Goal: Task Accomplishment & Management: Complete application form

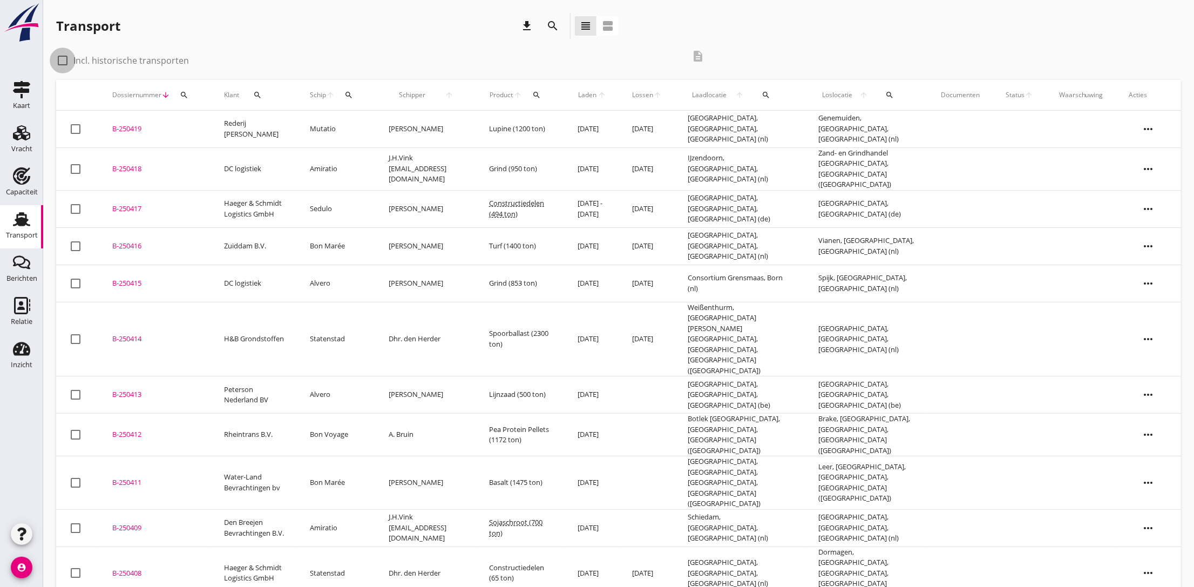
click at [62, 60] on div at bounding box center [62, 60] width 18 height 18
checkbox input "true"
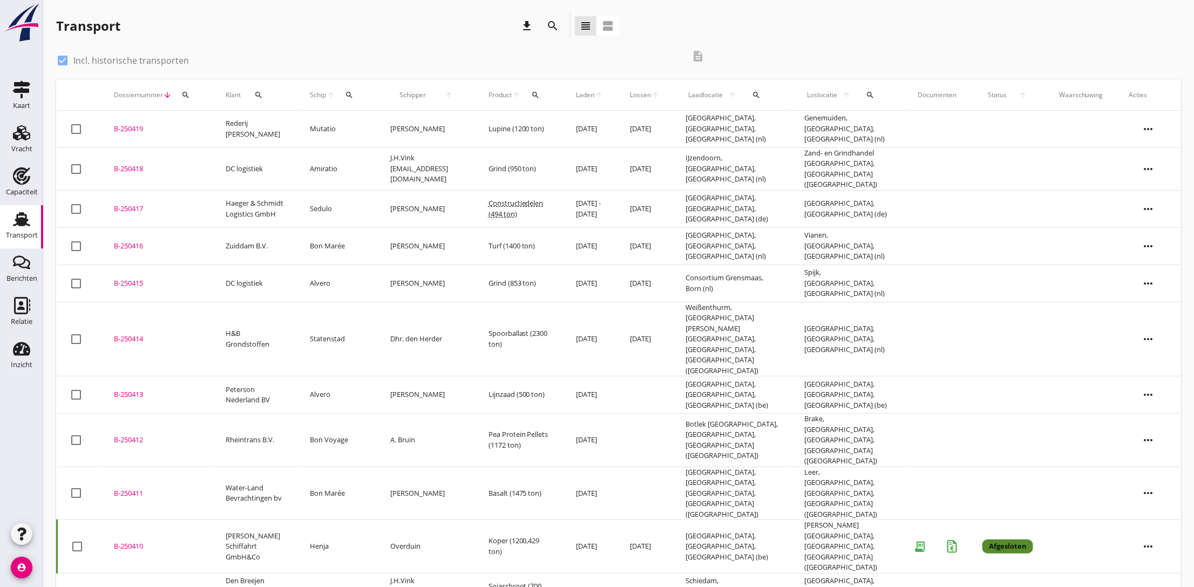
scroll to position [81, 0]
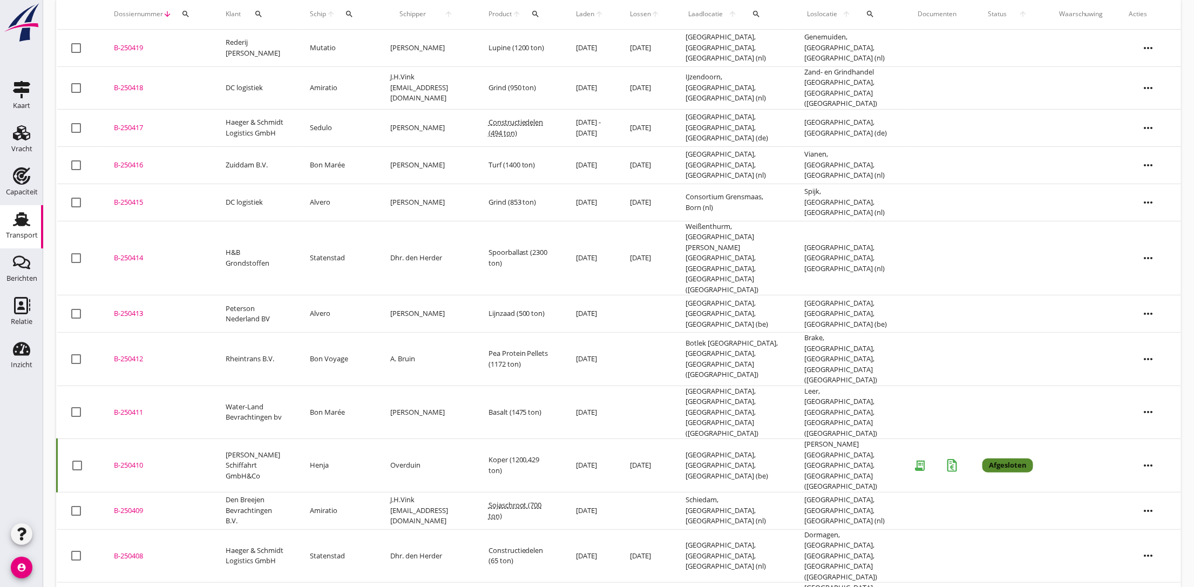
click at [1158, 450] on icon "more_horiz" at bounding box center [1148, 465] width 30 height 30
click at [1140, 523] on div "Vracht kopieeren" at bounding box center [1141, 521] width 77 height 13
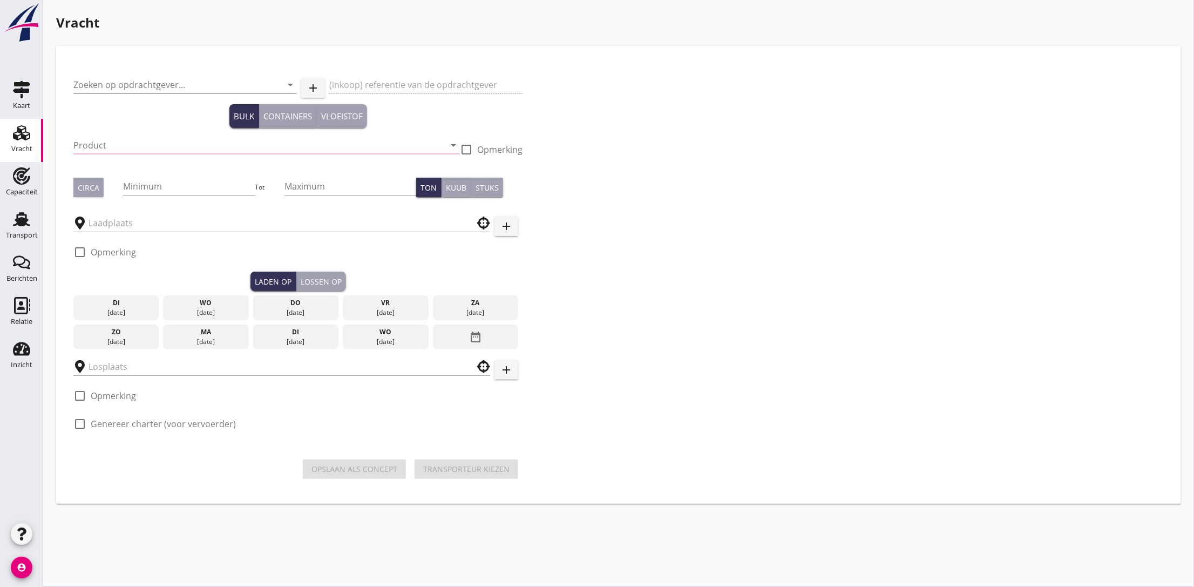
type input "[PERSON_NAME] Schiffahrt GmbH&Co"
type input "Koper (9491)"
type input "1200"
type input "[GEOGRAPHIC_DATA], [GEOGRAPHIC_DATA], [GEOGRAPHIC_DATA]"
type input "[PERSON_NAME][GEOGRAPHIC_DATA], [GEOGRAPHIC_DATA], [GEOGRAPHIC_DATA]"
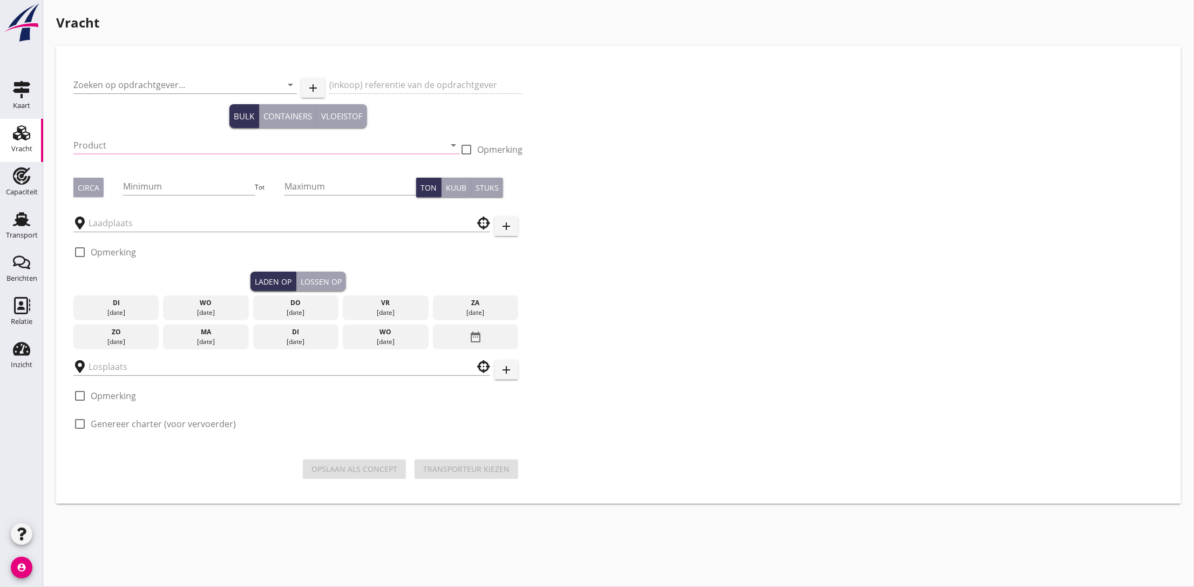
checkbox input "true"
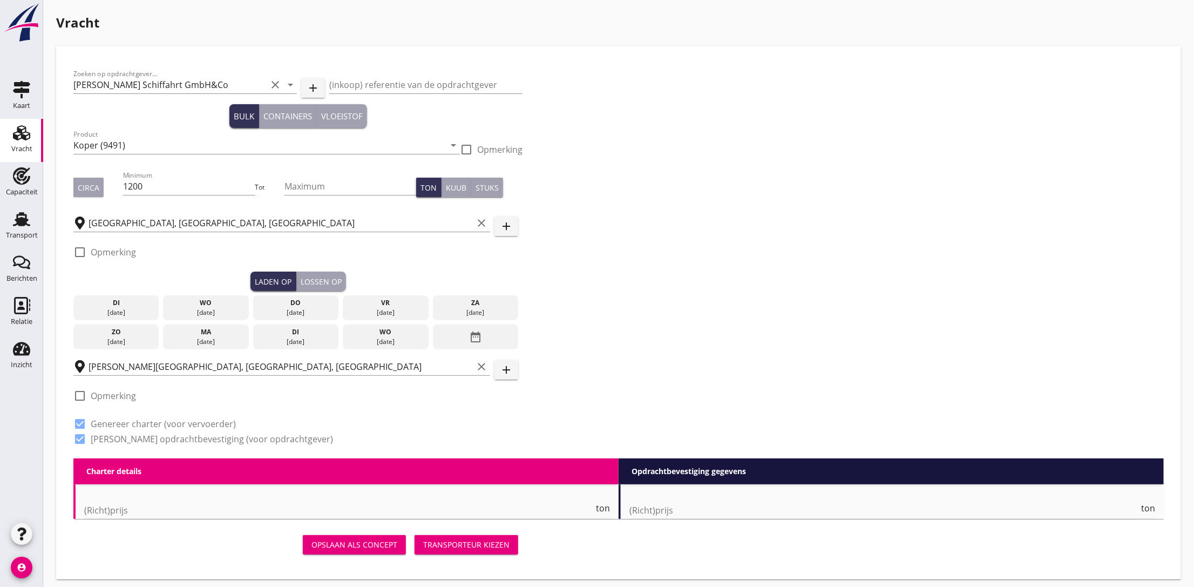
type input "6.25"
checkbox input "false"
radio input "false"
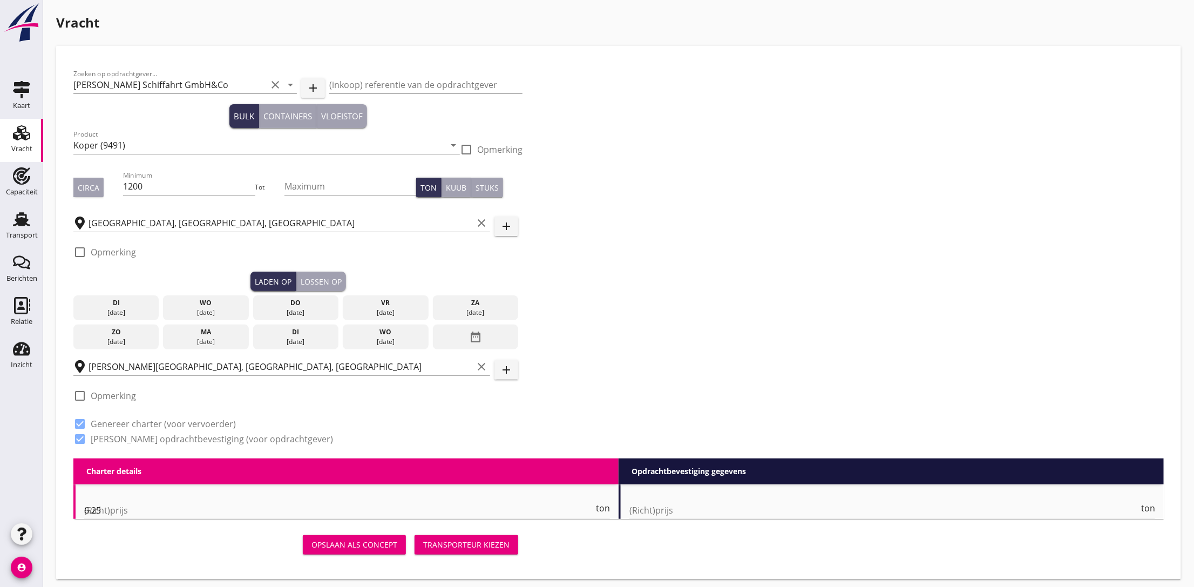
checkbox input "true"
type input "24"
type input "5"
type input "6.36"
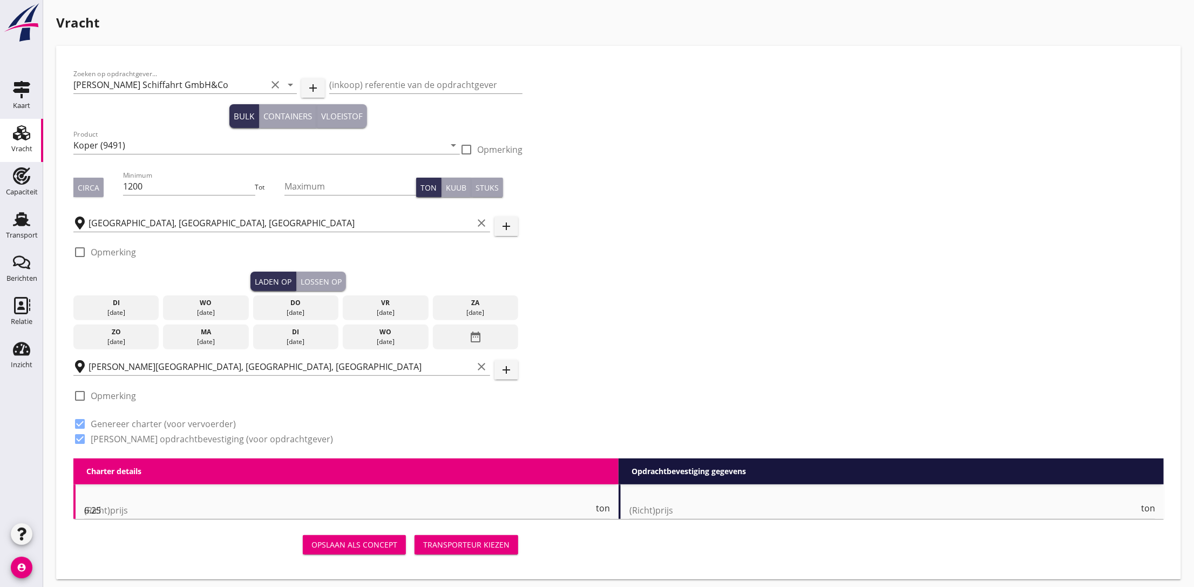
type textarea "KWZ Emmerich 150 10er Staffel 10proz."
checkbox input "false"
radio input "false"
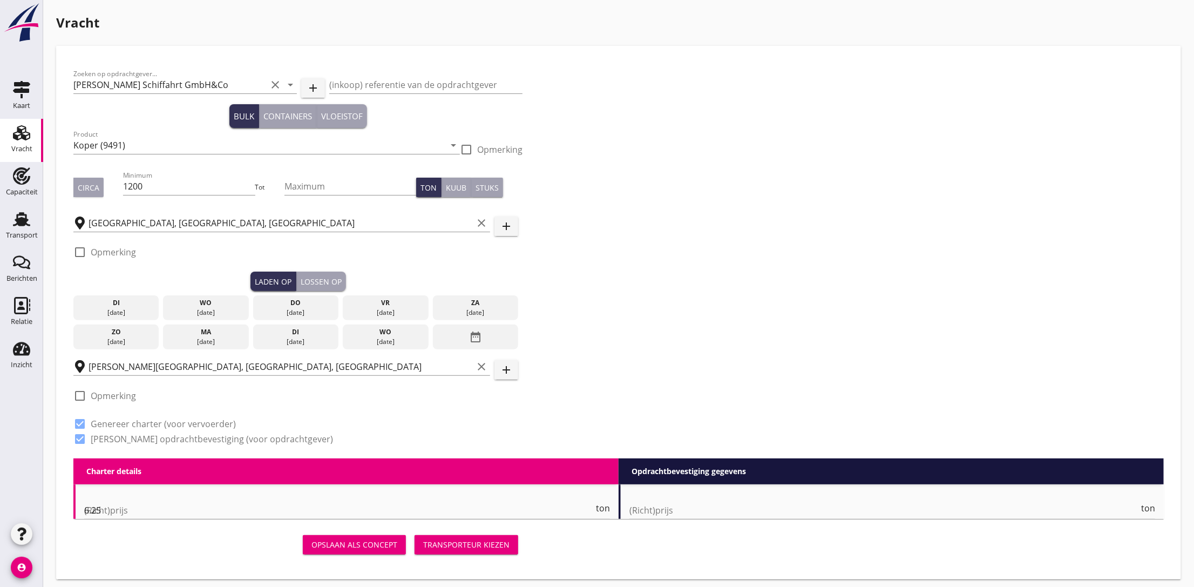
checkbox input "true"
type input "24"
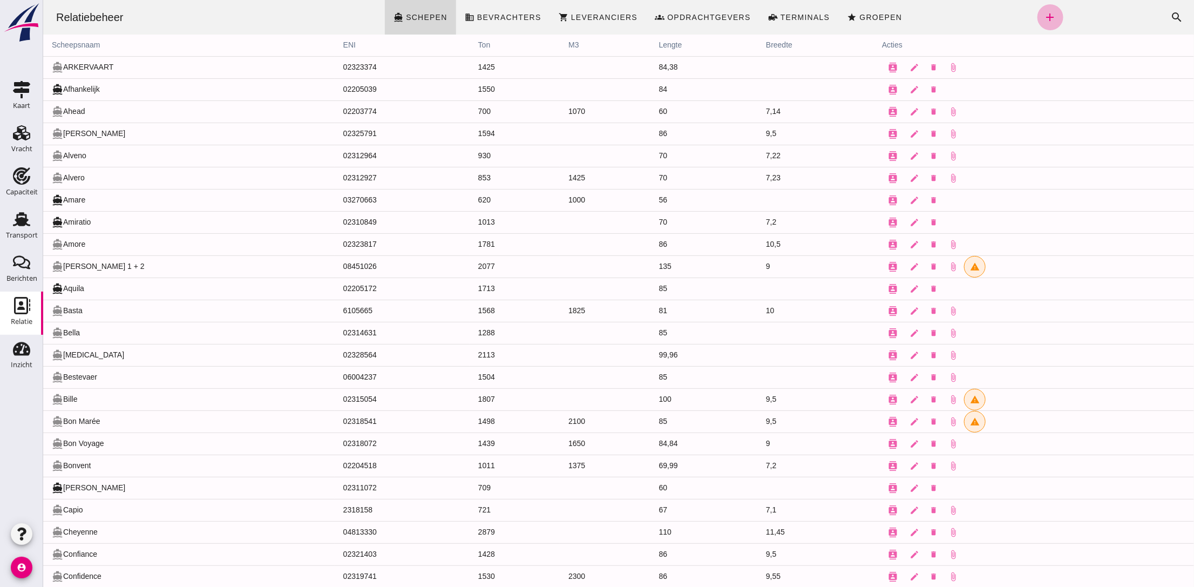
click at [1043, 15] on icon "add" at bounding box center [1049, 17] width 13 height 13
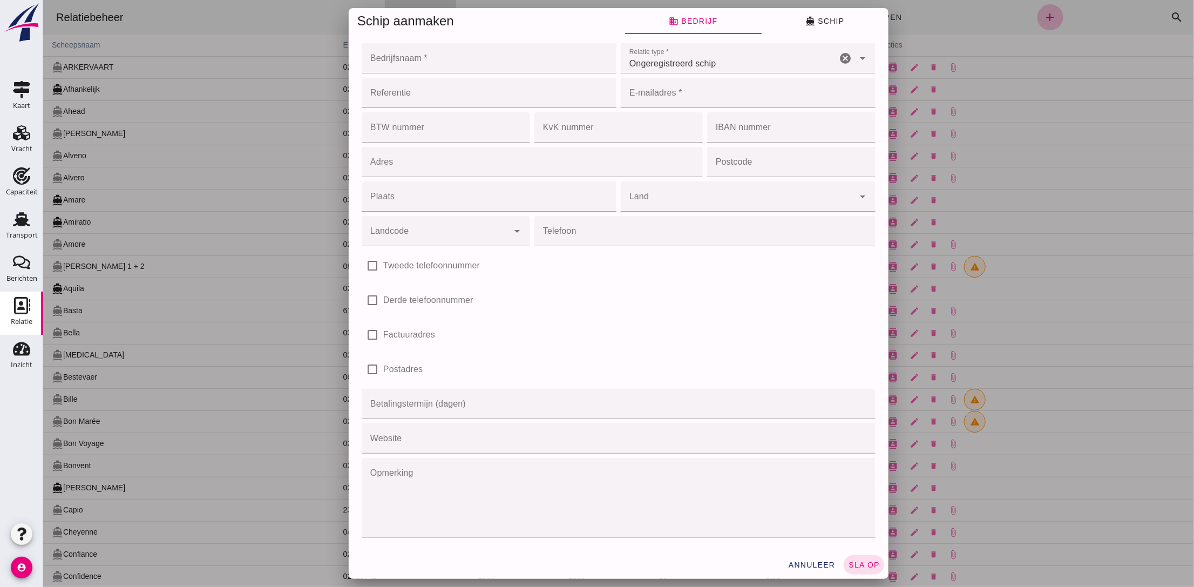
click at [439, 58] on input "Bedrijfsnaam *" at bounding box center [485, 58] width 248 height 30
type input "Ms Intervention"
click at [725, 99] on input "E-mailadres *" at bounding box center [744, 93] width 248 height 30
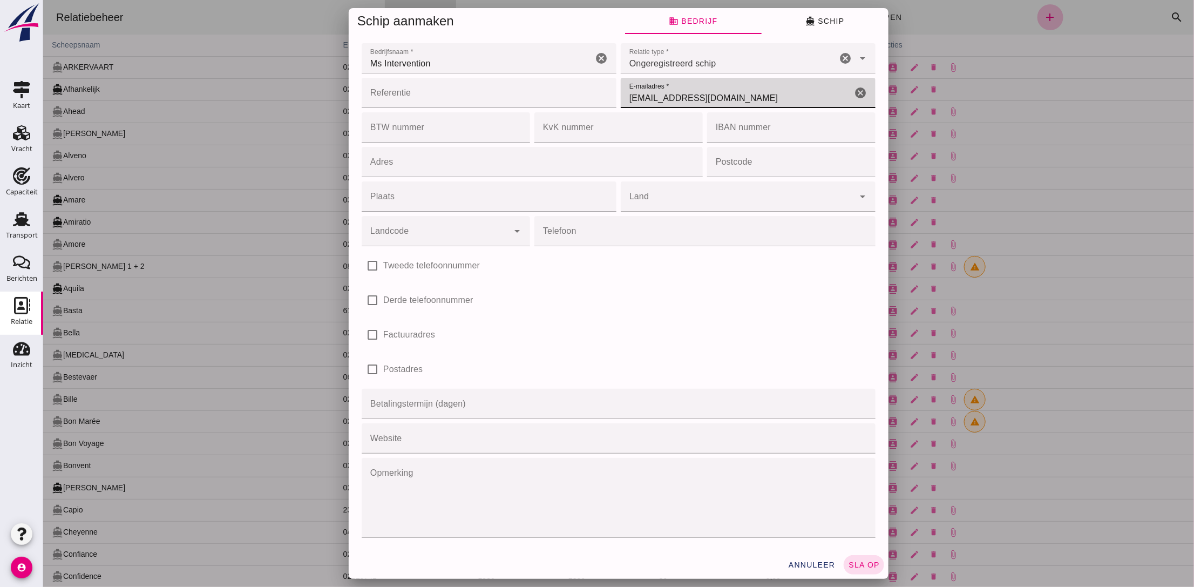
type input "info@intervention.nl"
click at [458, 227] on div at bounding box center [434, 231] width 147 height 30
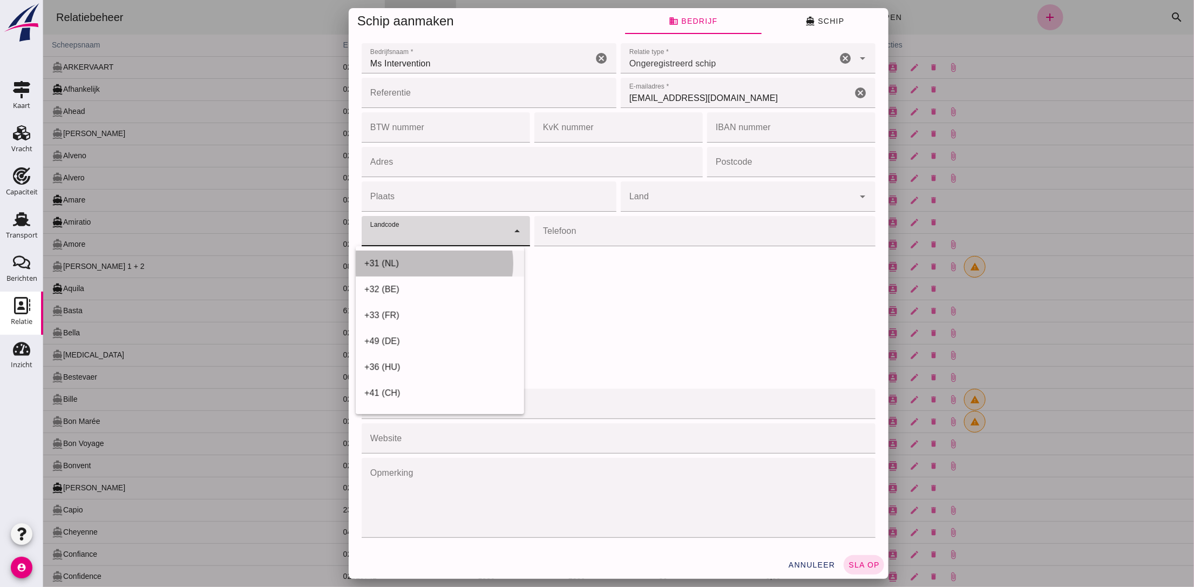
click at [407, 264] on div "+31 (NL)" at bounding box center [439, 263] width 151 height 13
type input "+31 (NL)"
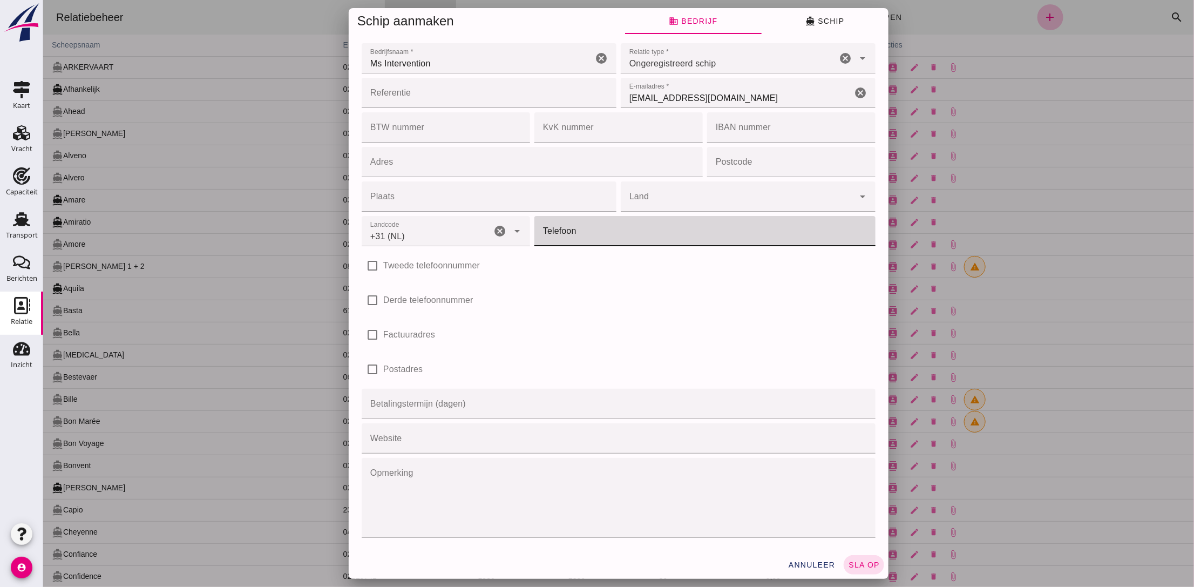
click at [571, 235] on input "Telefoon" at bounding box center [701, 231] width 335 height 30
type input "622768205"
click at [806, 21] on icon "directions_boat" at bounding box center [810, 21] width 10 height 10
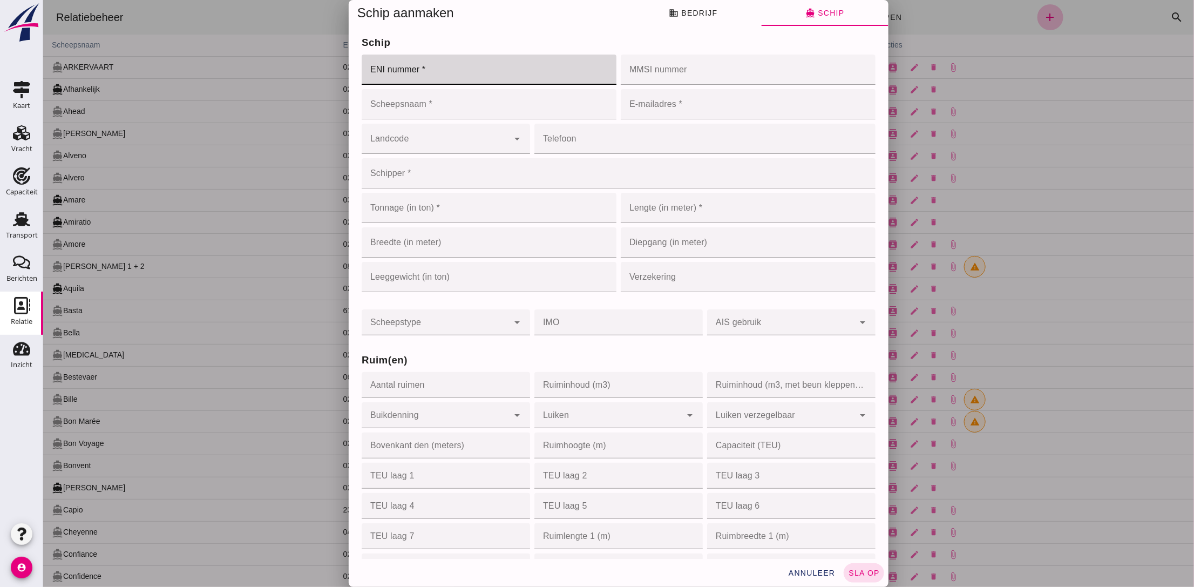
click at [451, 70] on input "ENI nummer *" at bounding box center [485, 70] width 248 height 30
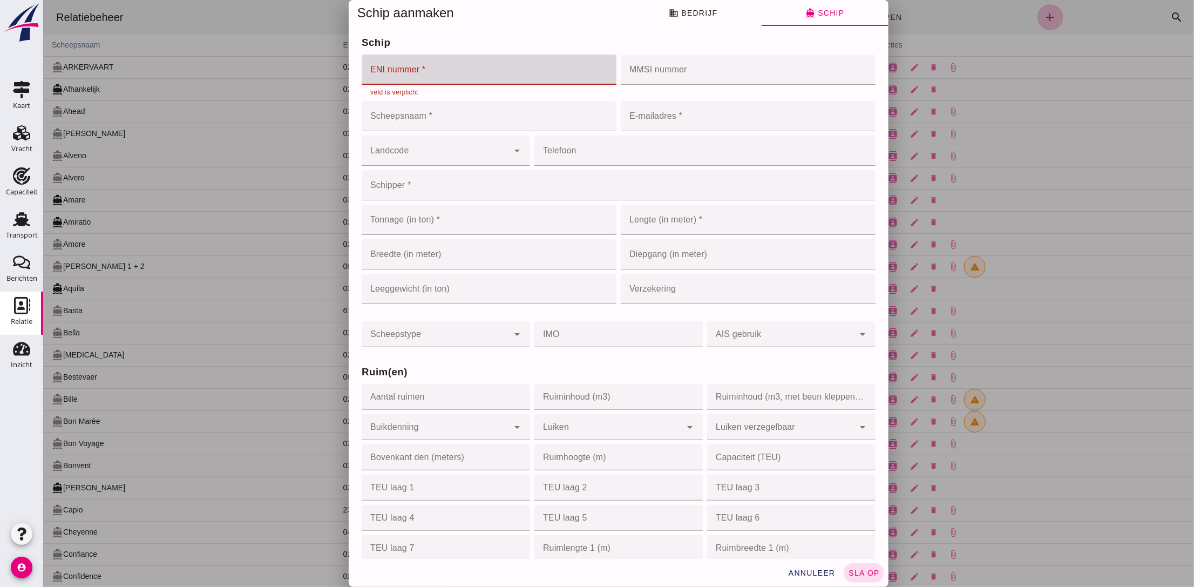
click at [393, 75] on input "ENI nummer *" at bounding box center [485, 70] width 248 height 30
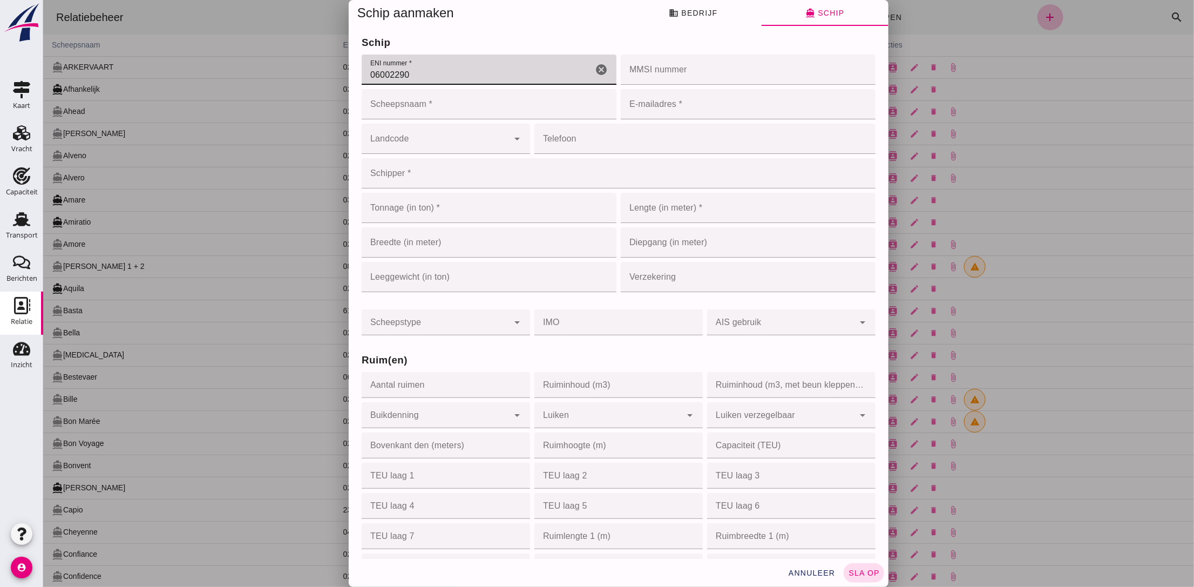
type input "06002290"
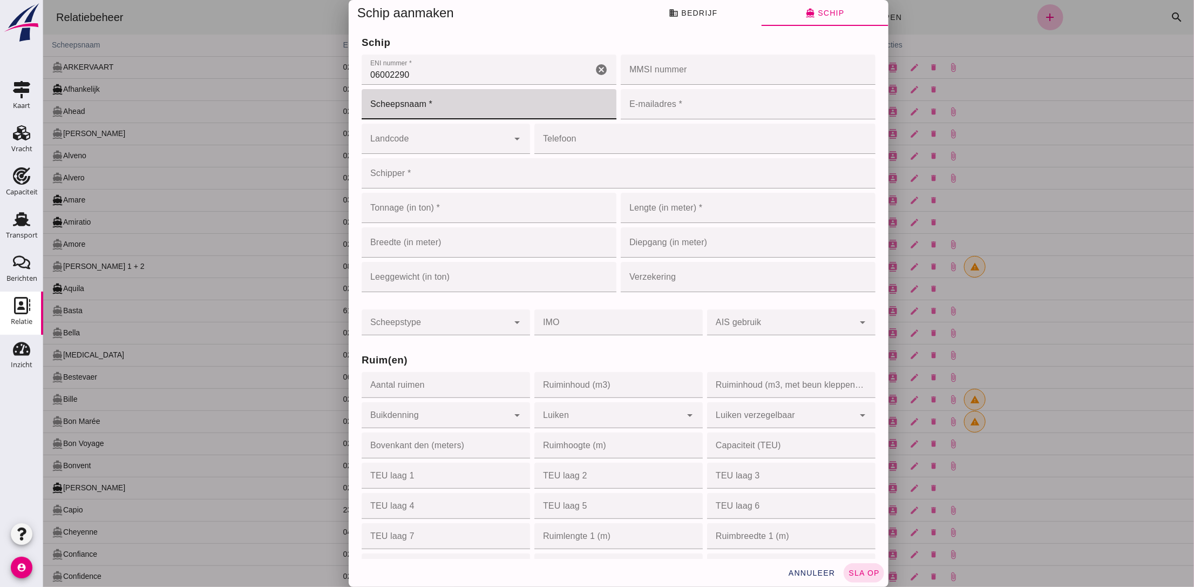
click at [507, 105] on input "Scheepsnaam *" at bounding box center [488, 104] width 255 height 30
type input "Intervention"
click at [638, 103] on input "E-mailadres *" at bounding box center [744, 104] width 248 height 30
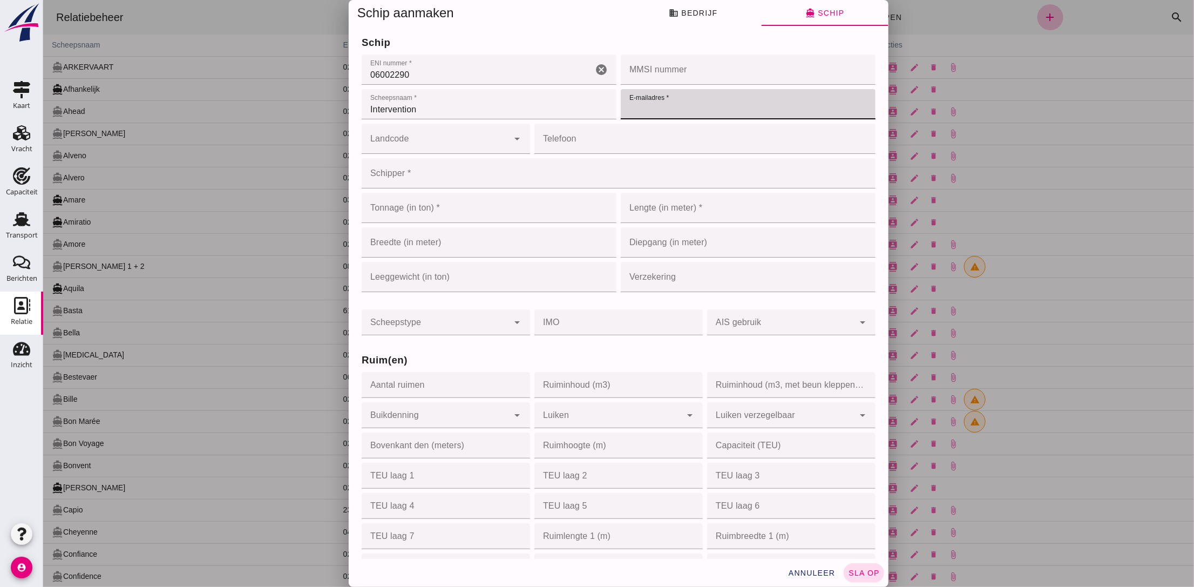
type input "info@intervention.nl"
click at [445, 133] on div at bounding box center [434, 139] width 147 height 30
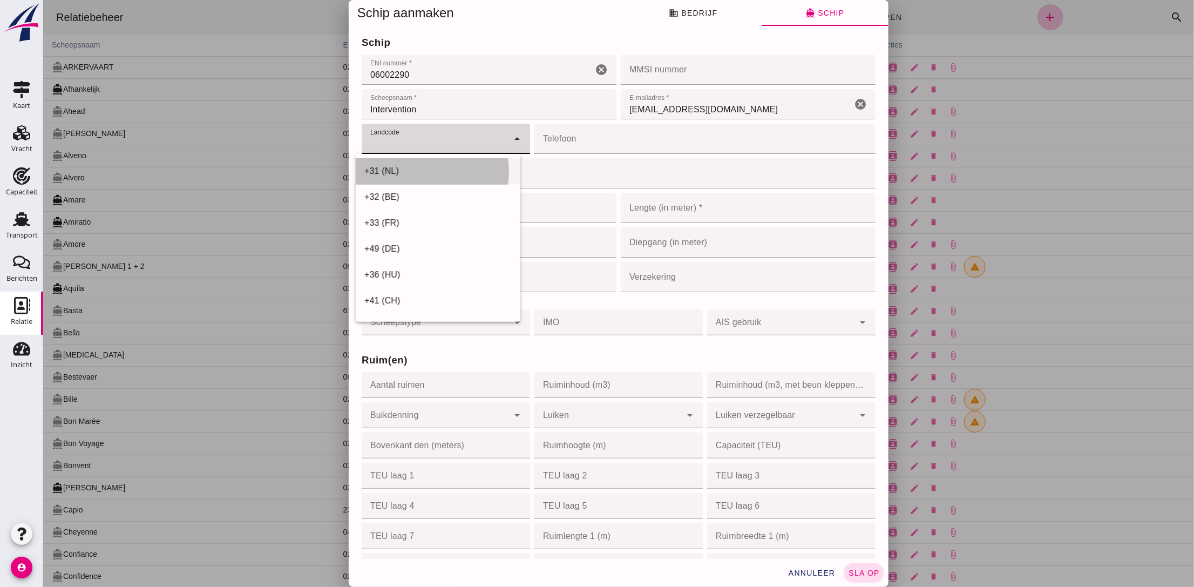
drag, startPoint x: 416, startPoint y: 175, endPoint x: 568, endPoint y: 151, distance: 153.6
click at [419, 175] on div "+31 (NL)" at bounding box center [437, 171] width 147 height 13
type input "+31 (NL)"
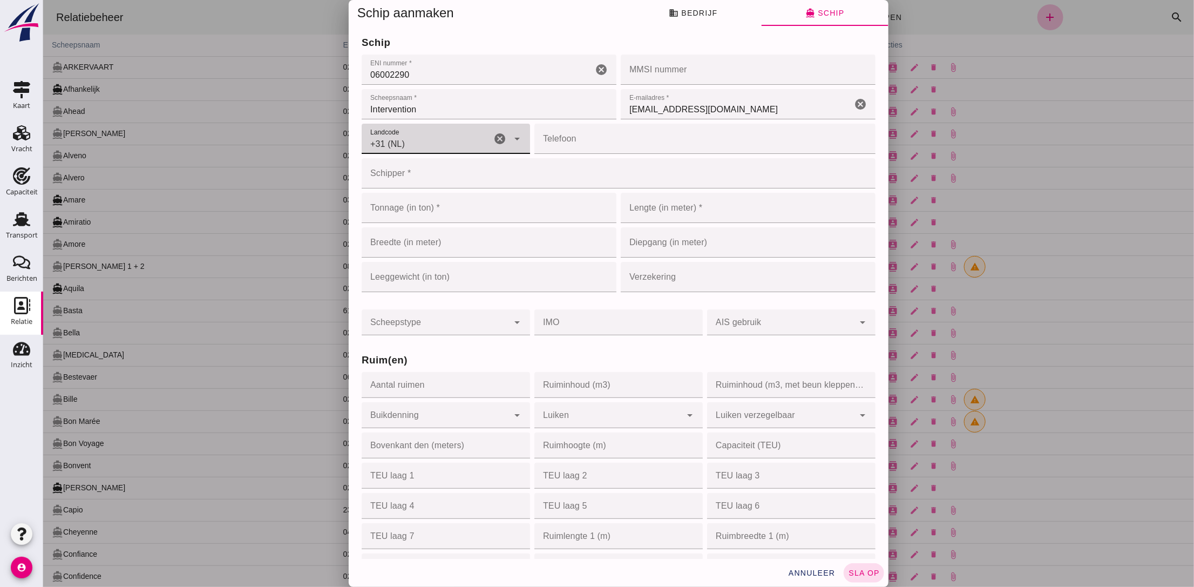
click at [586, 146] on input "Telefoon" at bounding box center [701, 139] width 335 height 30
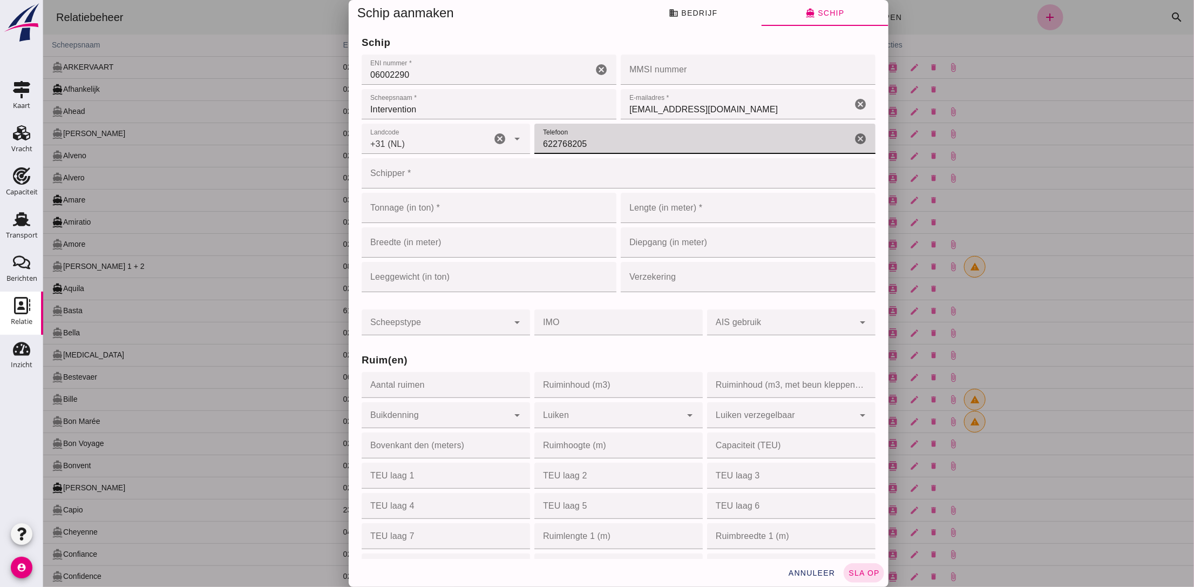
type input "622768205"
click at [437, 180] on input "Schipper *" at bounding box center [614, 173] width 507 height 30
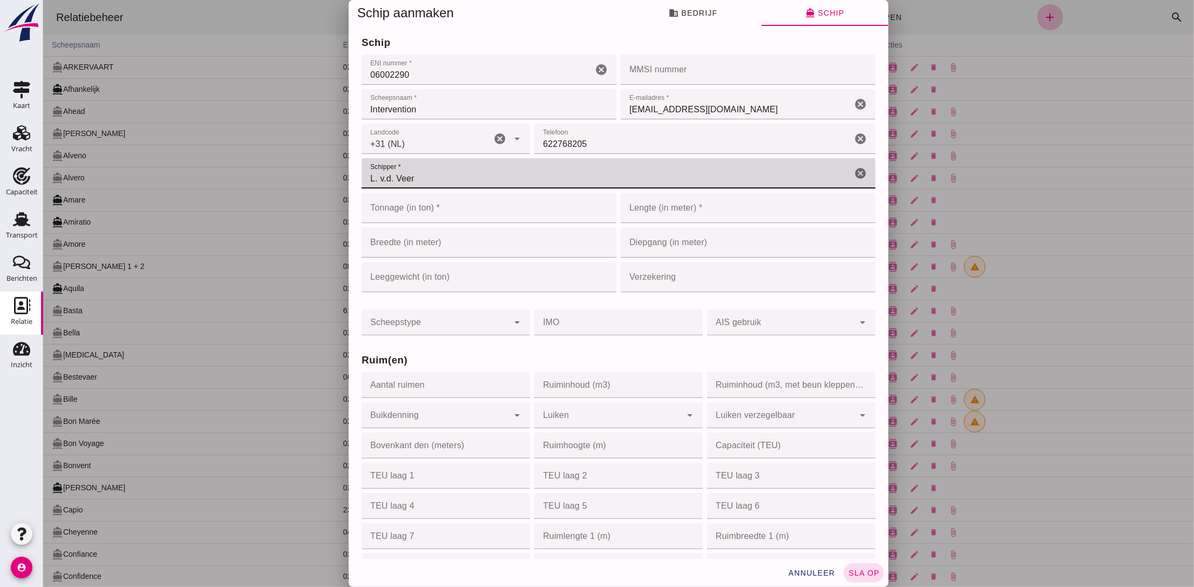
type input "L. v.d. Veer"
click at [427, 209] on input "Tonnage (in ton) *" at bounding box center [477, 208] width 233 height 30
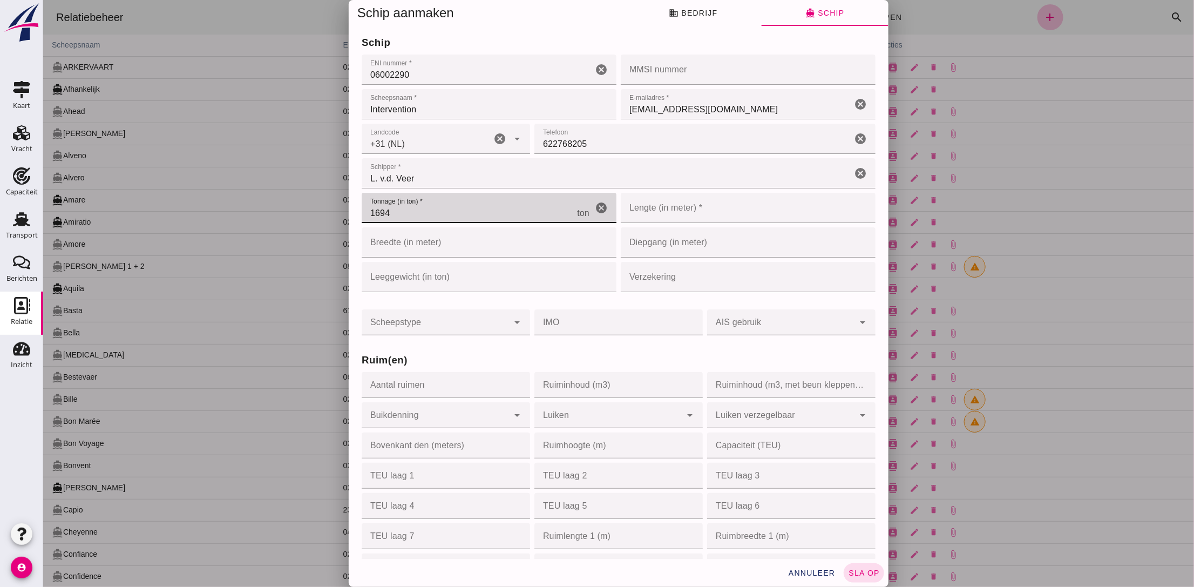
type input "1694"
click at [683, 214] on input "Lengte (in meter) *" at bounding box center [731, 208] width 222 height 30
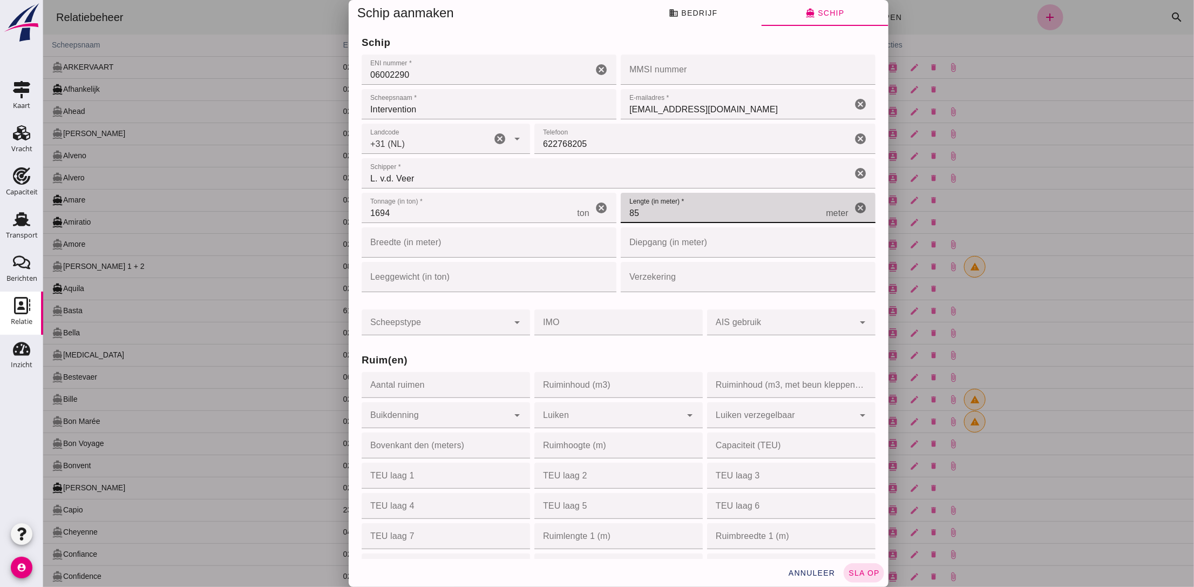
type input "85"
click at [553, 298] on div "Scheepstype Scheepstype cancel arrow_drop_down IMO IMO cancel AIS gebruik AIS g…" at bounding box center [618, 315] width 518 height 43
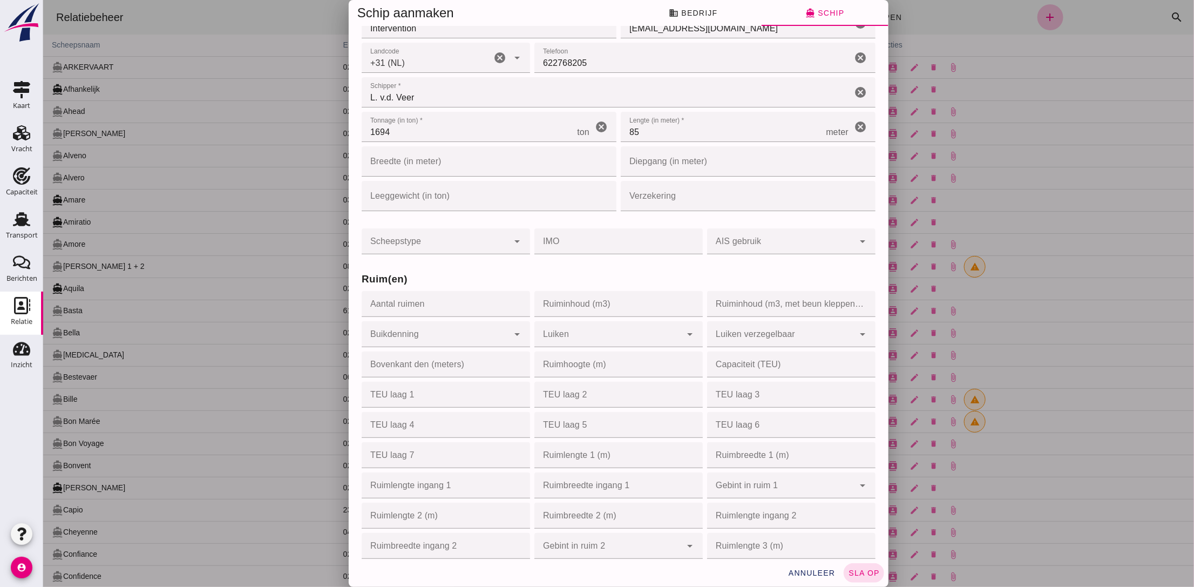
scroll to position [162, 0]
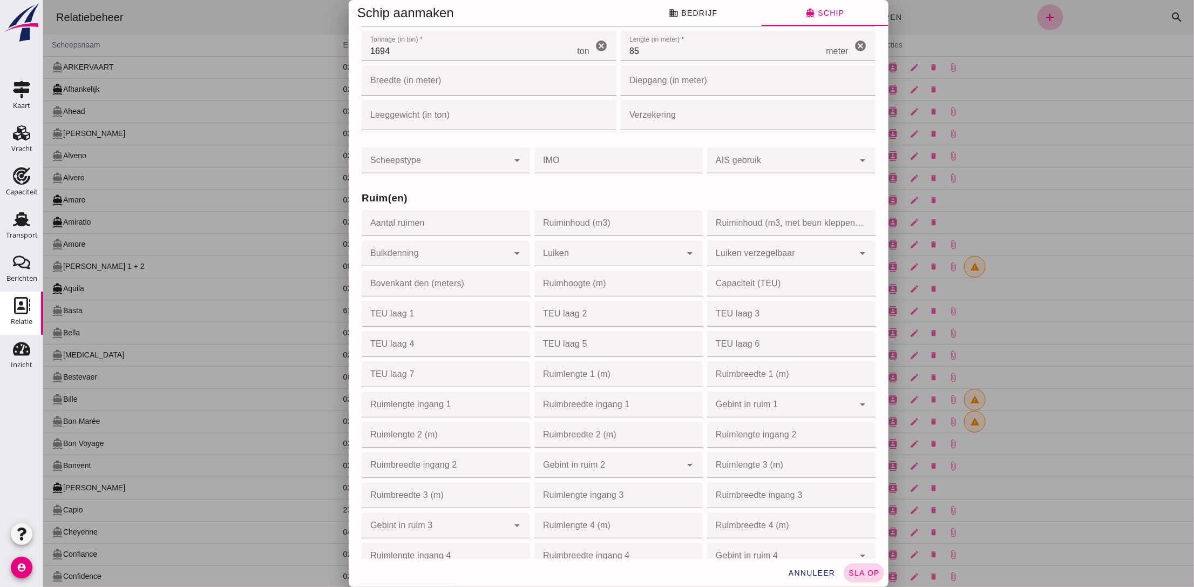
click at [866, 577] on span "sla op" at bounding box center [863, 572] width 32 height 9
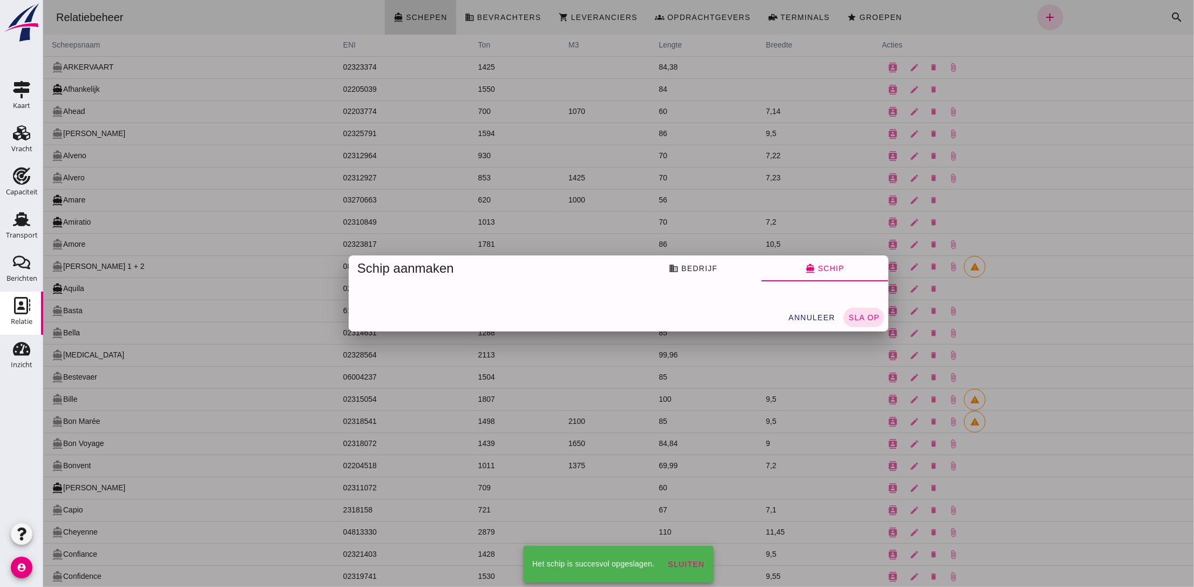
scroll to position [0, 0]
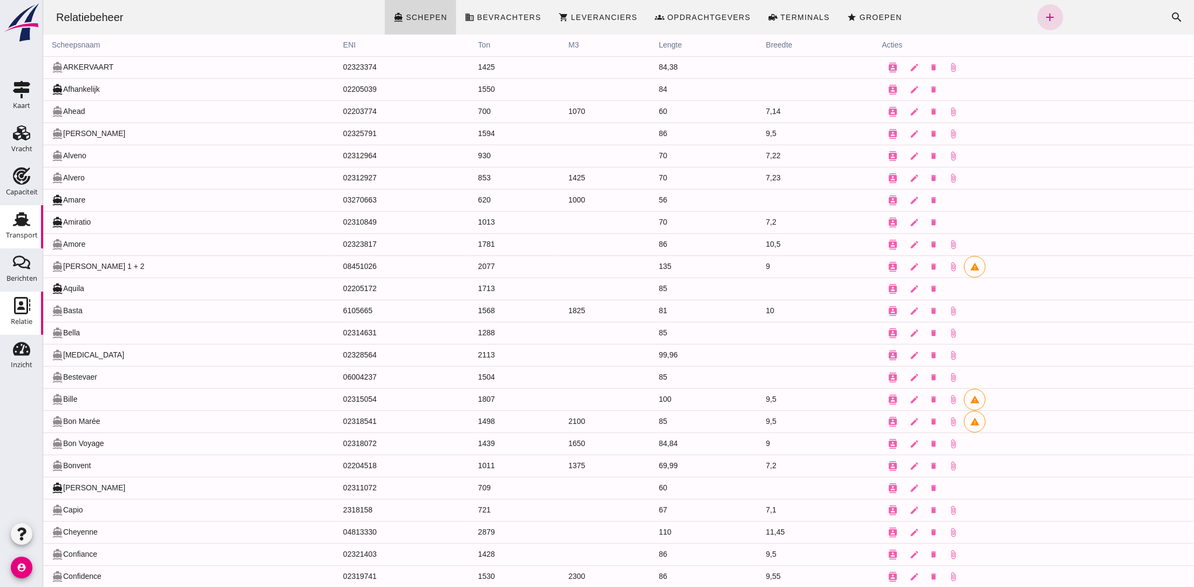
click at [24, 214] on use at bounding box center [21, 219] width 17 height 14
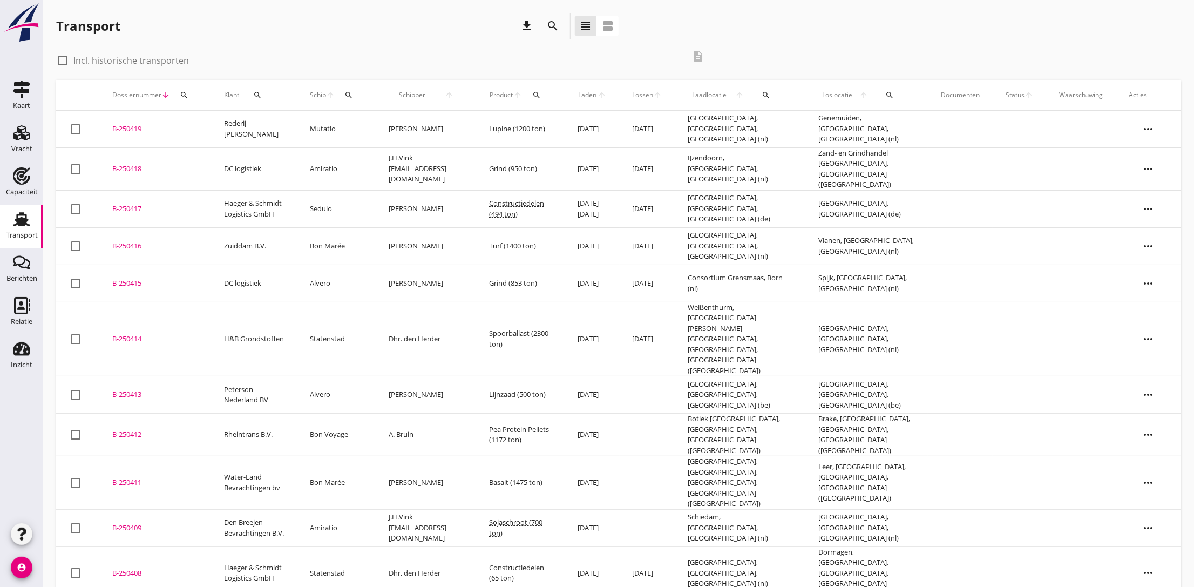
click at [65, 60] on div at bounding box center [62, 60] width 18 height 18
checkbox input "true"
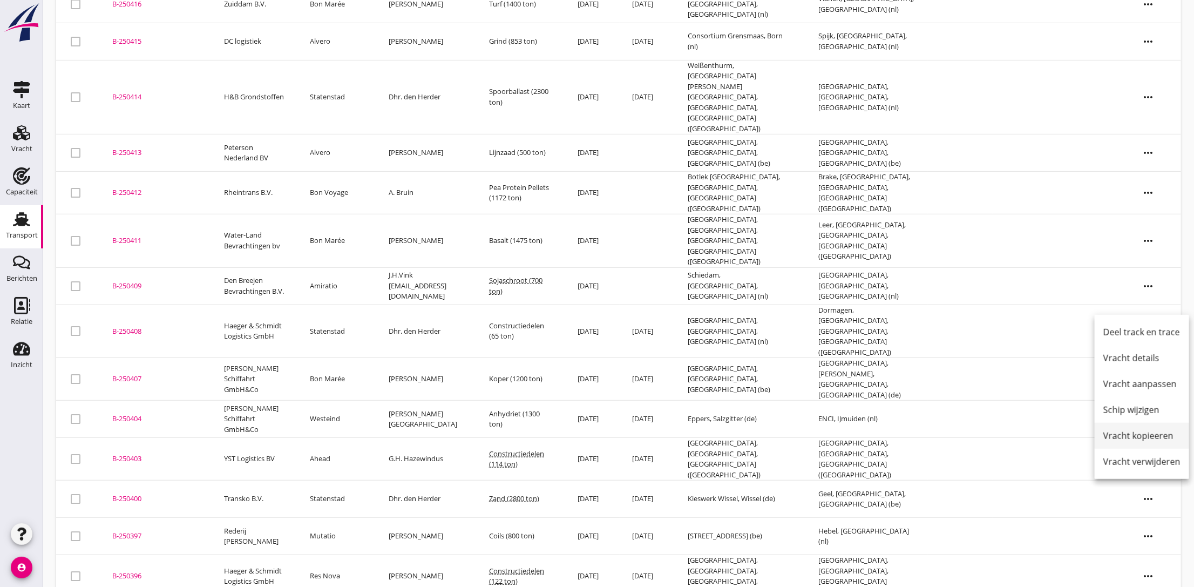
click at [1117, 434] on div "Vracht kopieeren" at bounding box center [1141, 435] width 77 height 13
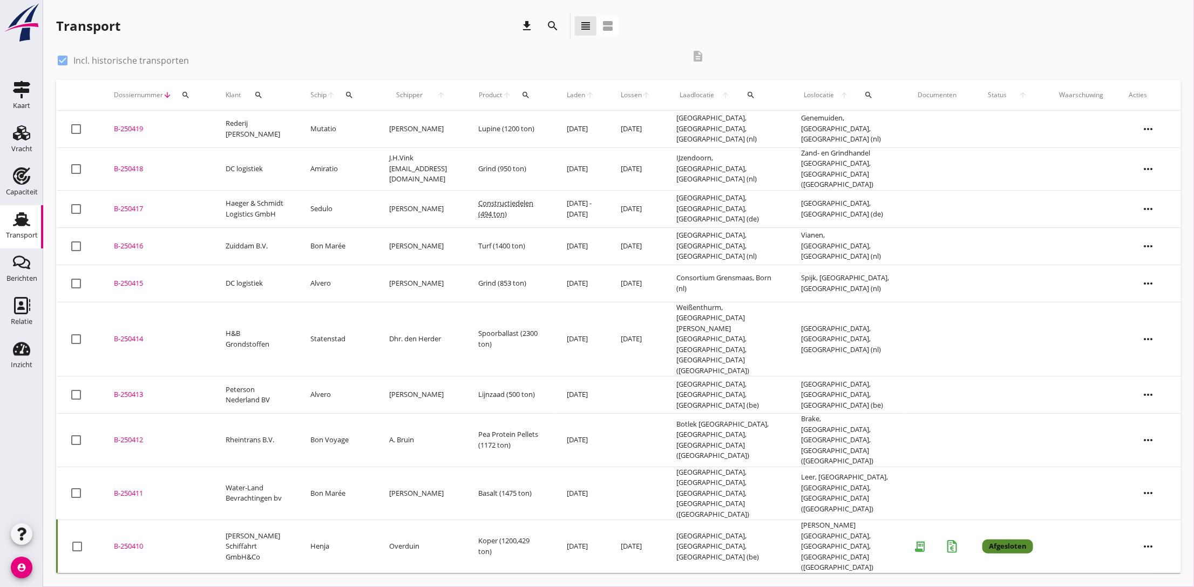
scroll to position [0, 0]
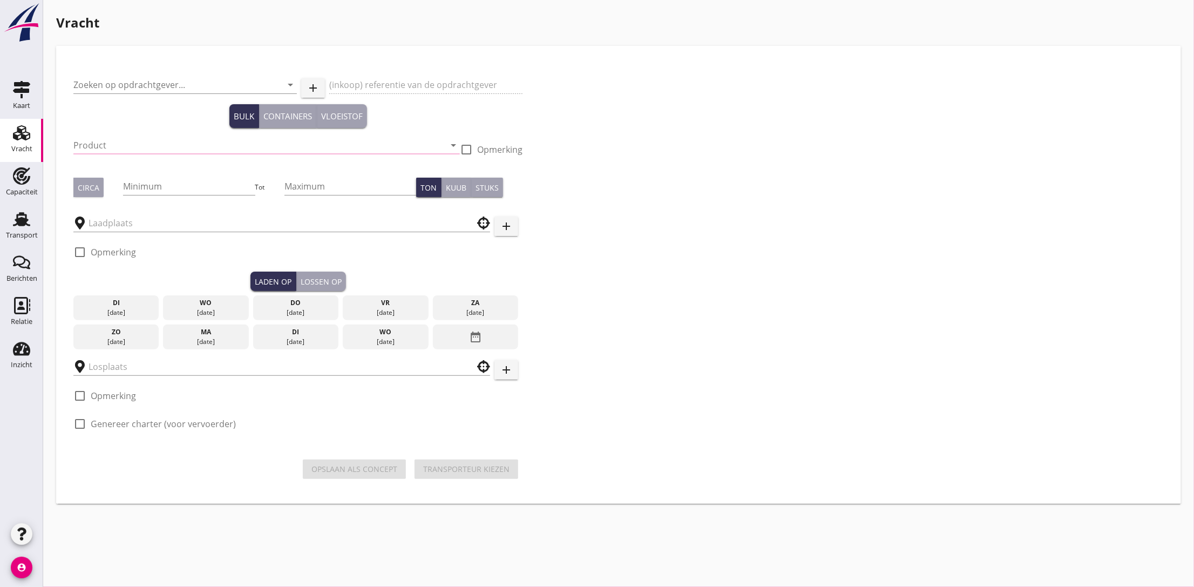
type input "[PERSON_NAME] Schiffahrt GmbH&Co"
type input "Koper (9491)"
type input "1200"
type input "[GEOGRAPHIC_DATA], [GEOGRAPHIC_DATA], [GEOGRAPHIC_DATA]"
type input "Emmerich am Rhein, Kreis Kleve, North Rhine-Westphalia, Germany"
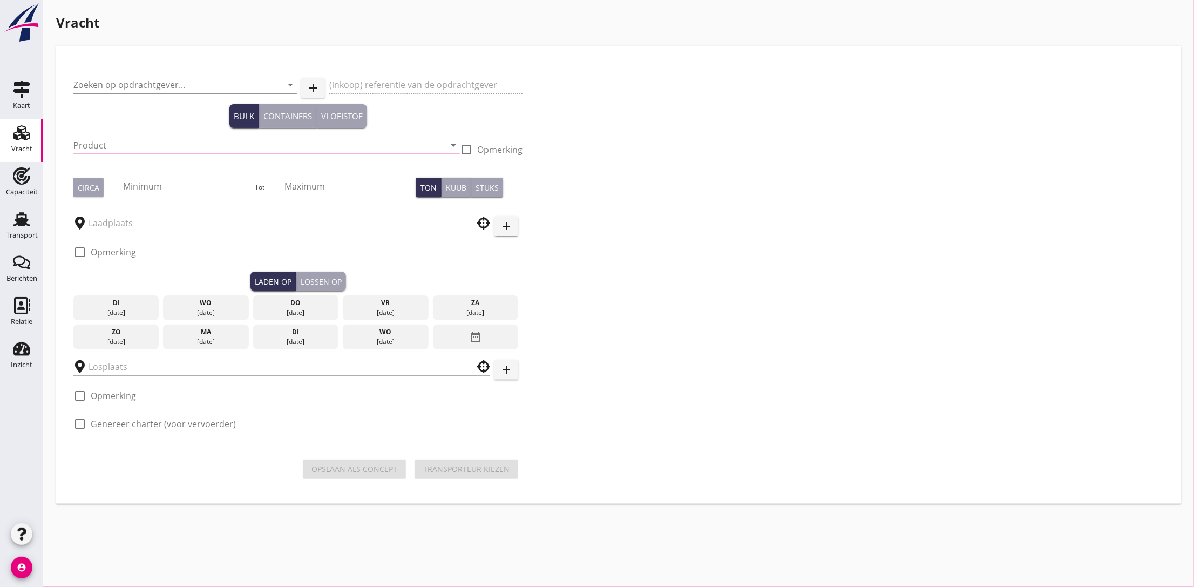
checkbox input "true"
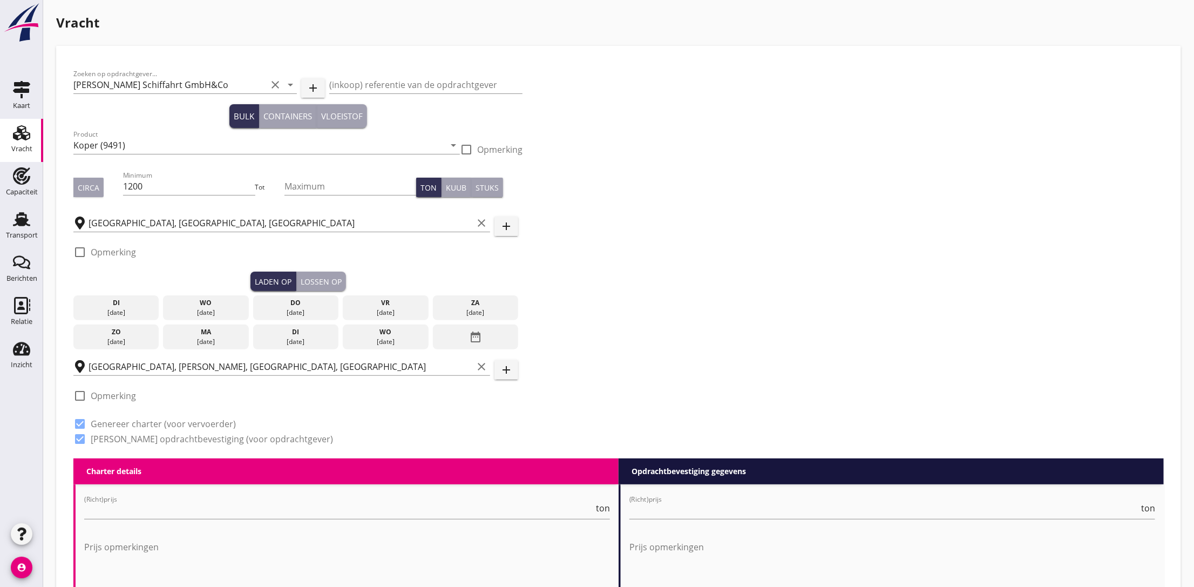
type input "6.35"
checkbox input "false"
radio input "false"
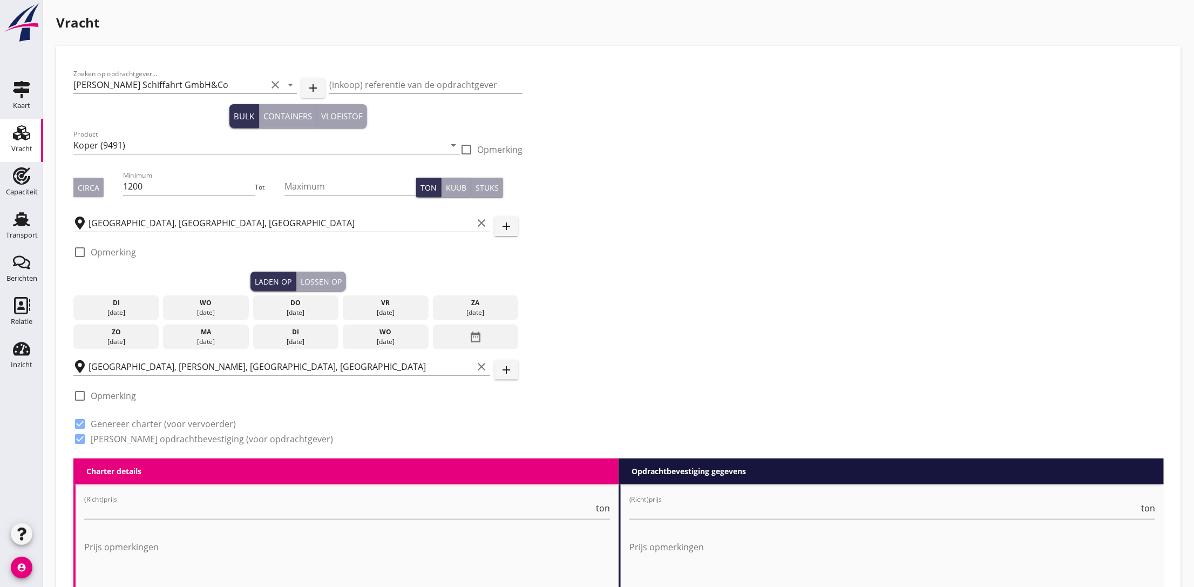
checkbox input "true"
type input "24"
type input "6.8"
checkbox input "false"
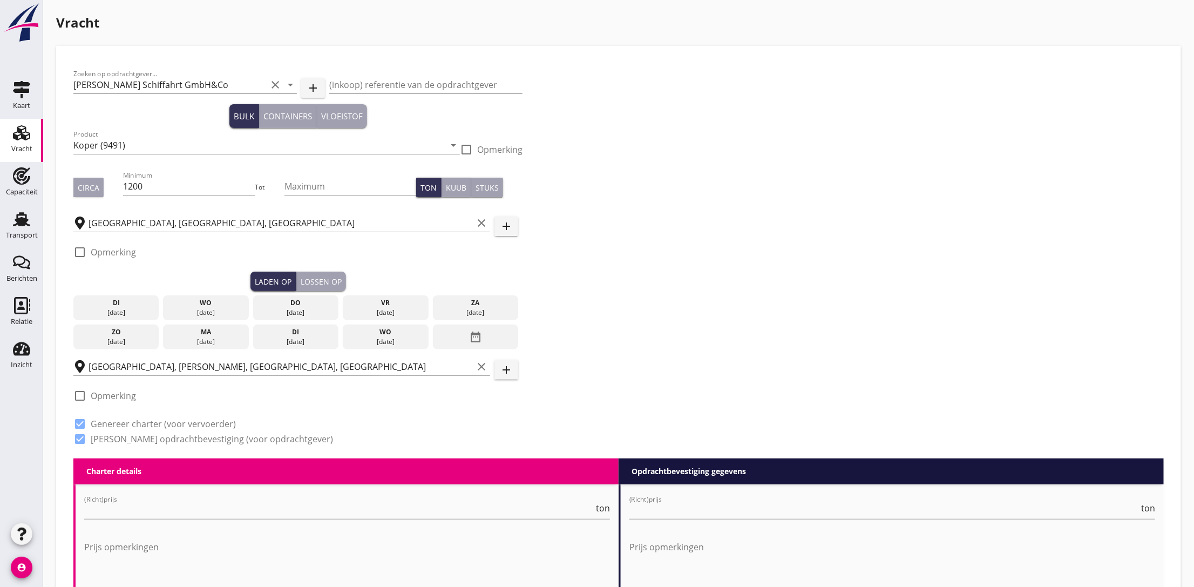
radio input "false"
checkbox input "true"
type input "24"
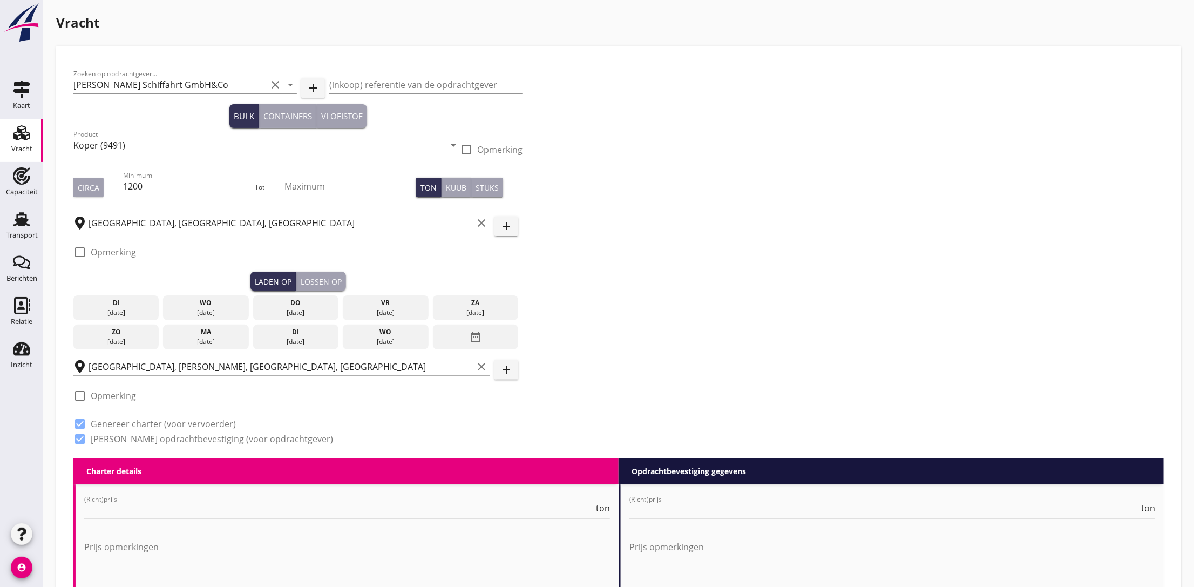
type input "24"
click at [86, 185] on div "Circa" at bounding box center [89, 187] width 22 height 11
click at [94, 185] on div "Circa" at bounding box center [89, 187] width 22 height 11
click at [702, 209] on div "Zoeken op opdrachtgever... R. Müller Schiffahrt GmbH&Co clear arrow_drop_down a…" at bounding box center [618, 260] width 1099 height 395
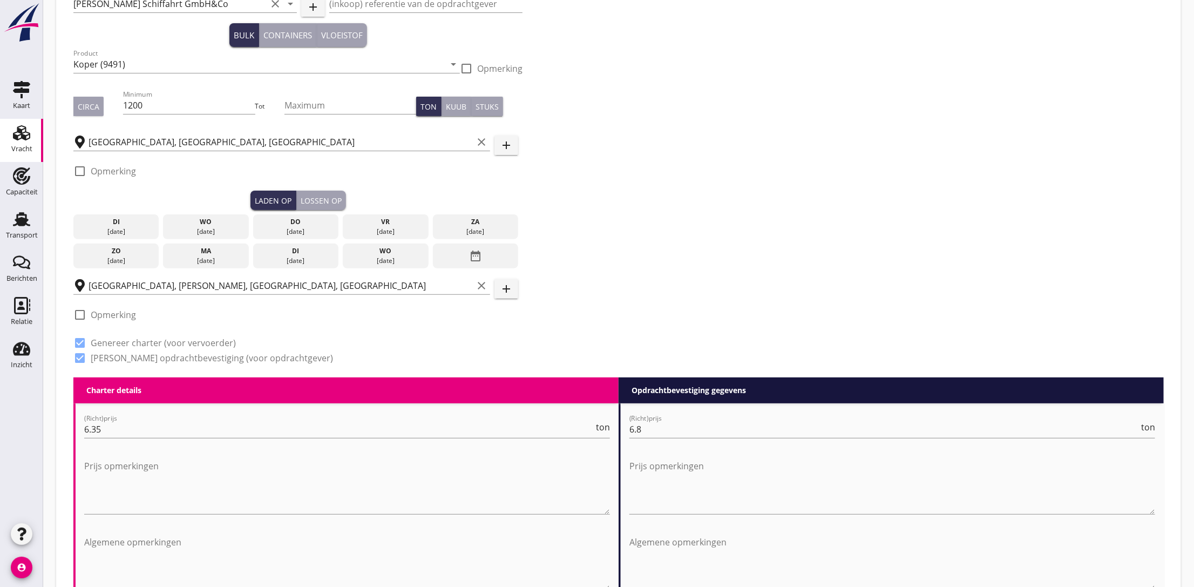
click at [220, 231] on div "[DATE]" at bounding box center [206, 232] width 80 height 10
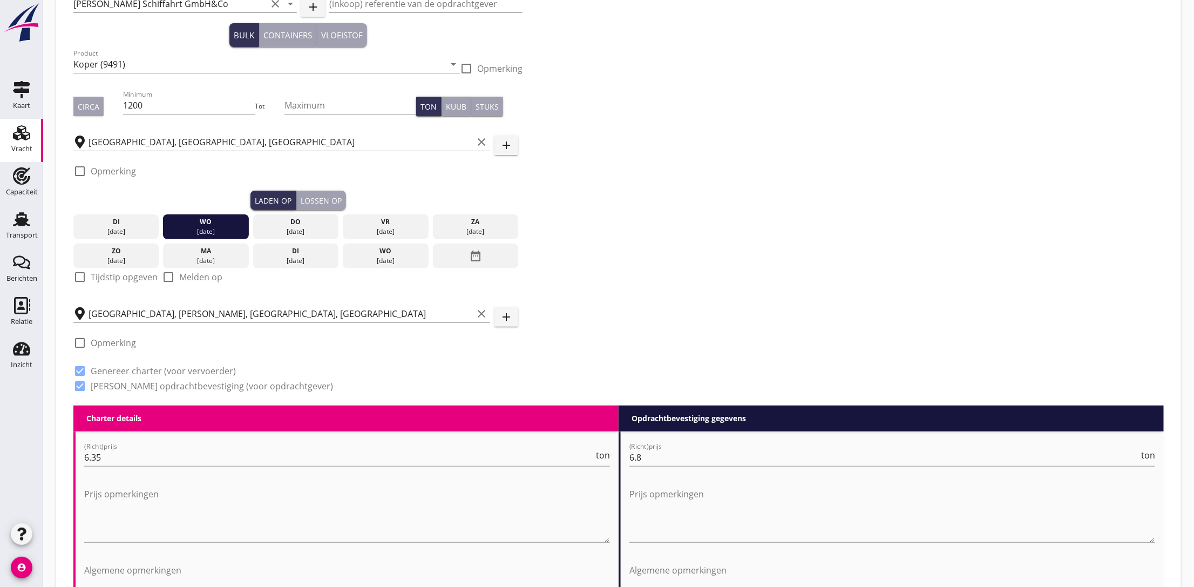
click at [96, 277] on label "Tijdstip opgeven" at bounding box center [124, 276] width 67 height 11
checkbox input "true"
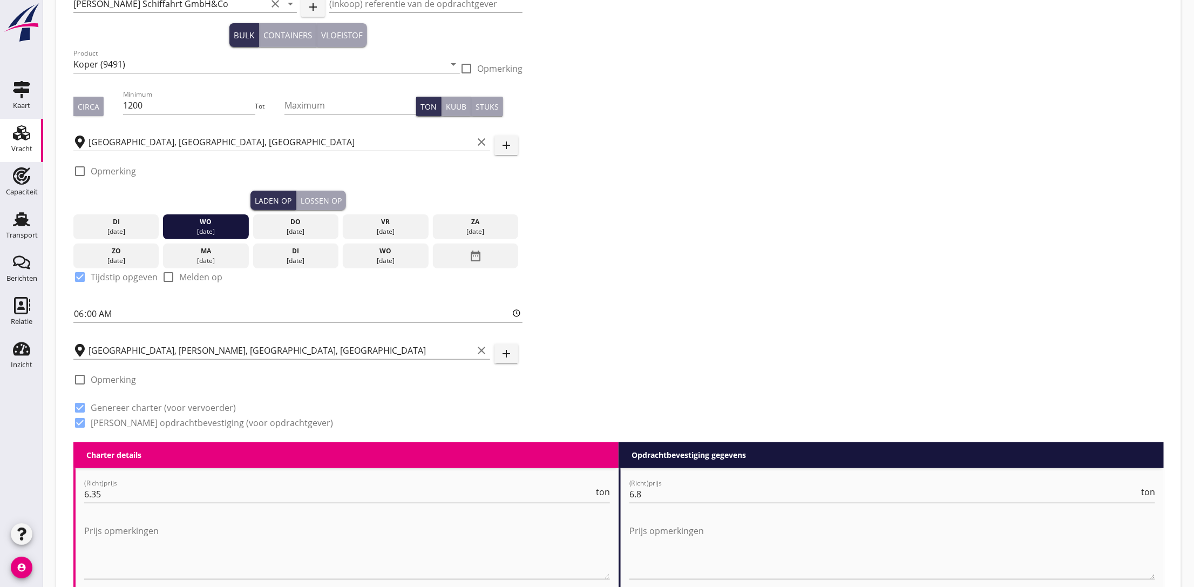
click at [321, 201] on div "Lossen op" at bounding box center [321, 200] width 41 height 11
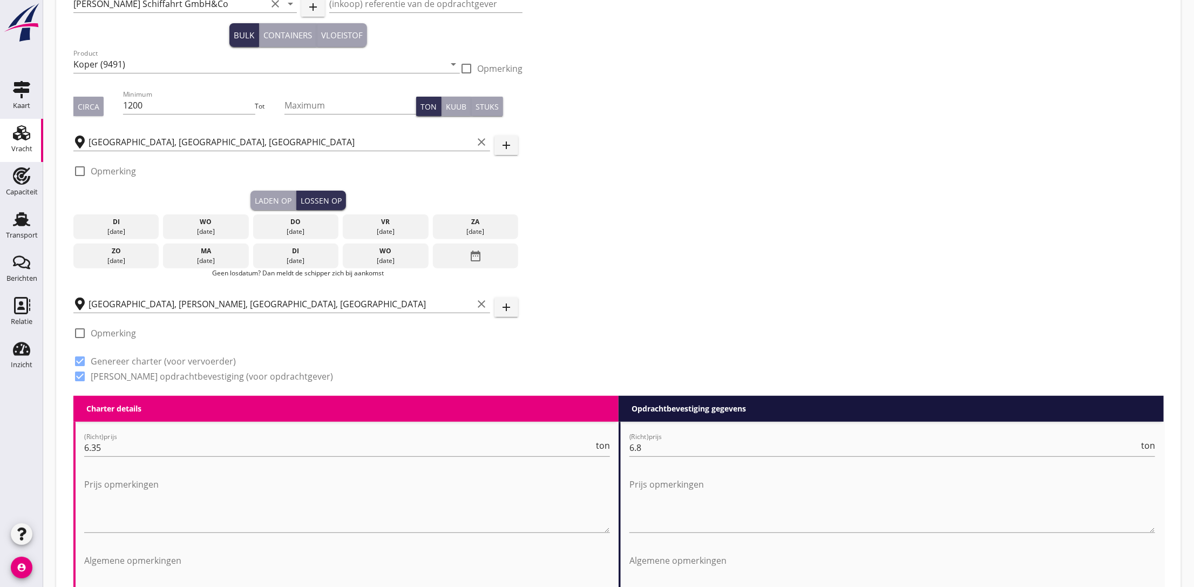
click at [393, 224] on div "vr" at bounding box center [385, 222] width 80 height 10
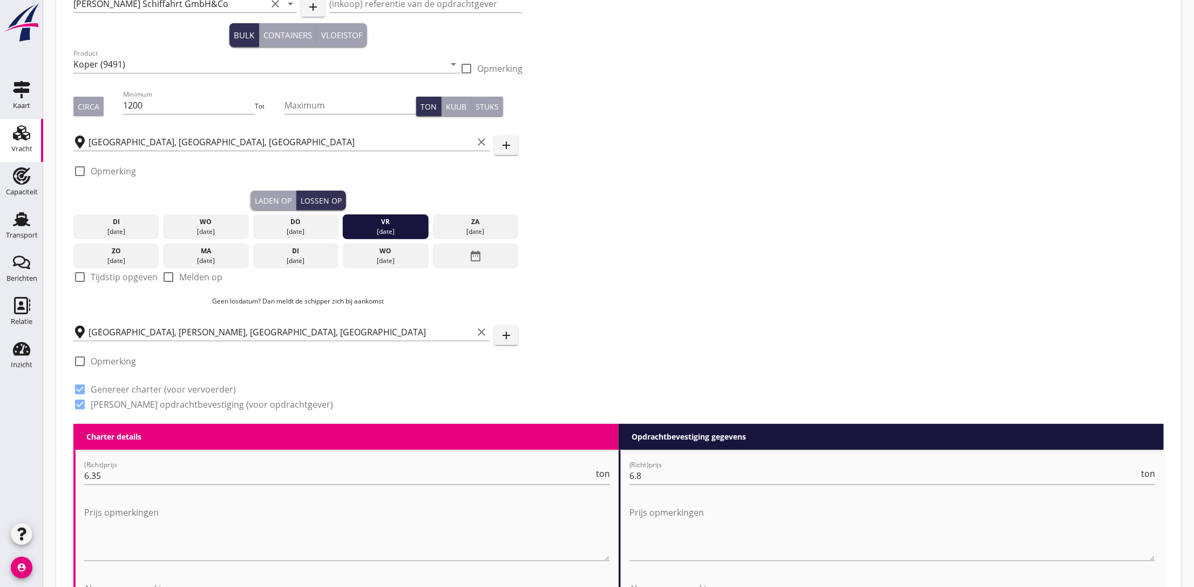
drag, startPoint x: 103, startPoint y: 277, endPoint x: 121, endPoint y: 278, distance: 19.0
click at [103, 277] on label "Tijdstip opgeven" at bounding box center [124, 276] width 67 height 11
checkbox input "true"
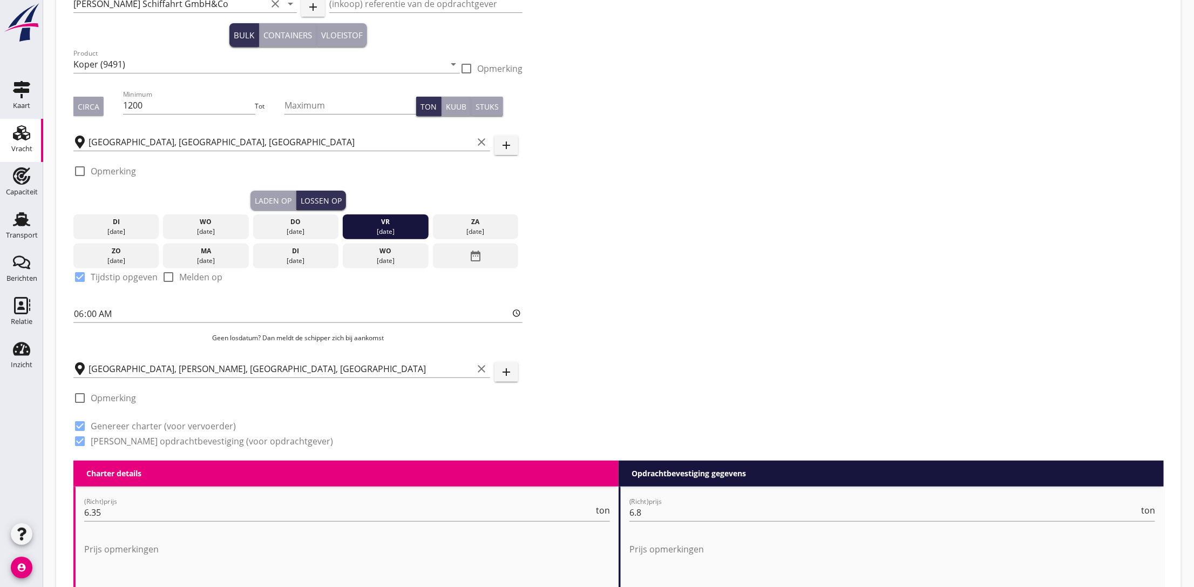
click at [726, 274] on div "Zoeken op opdrachtgever... R. Müller Schiffahrt GmbH&Co clear arrow_drop_down a…" at bounding box center [618, 221] width 1099 height 478
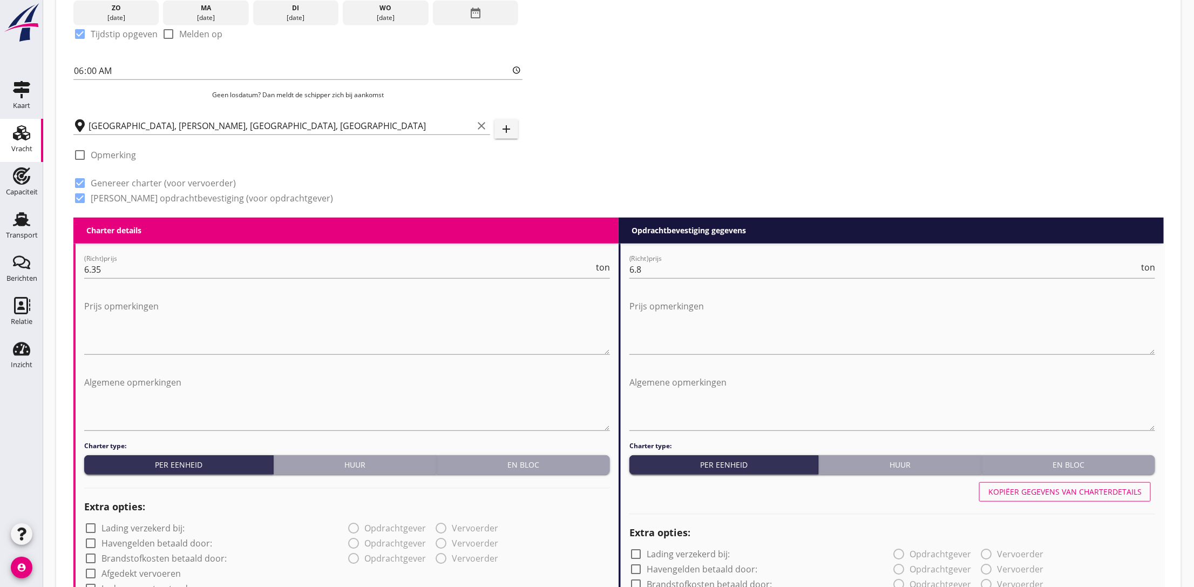
scroll to position [405, 0]
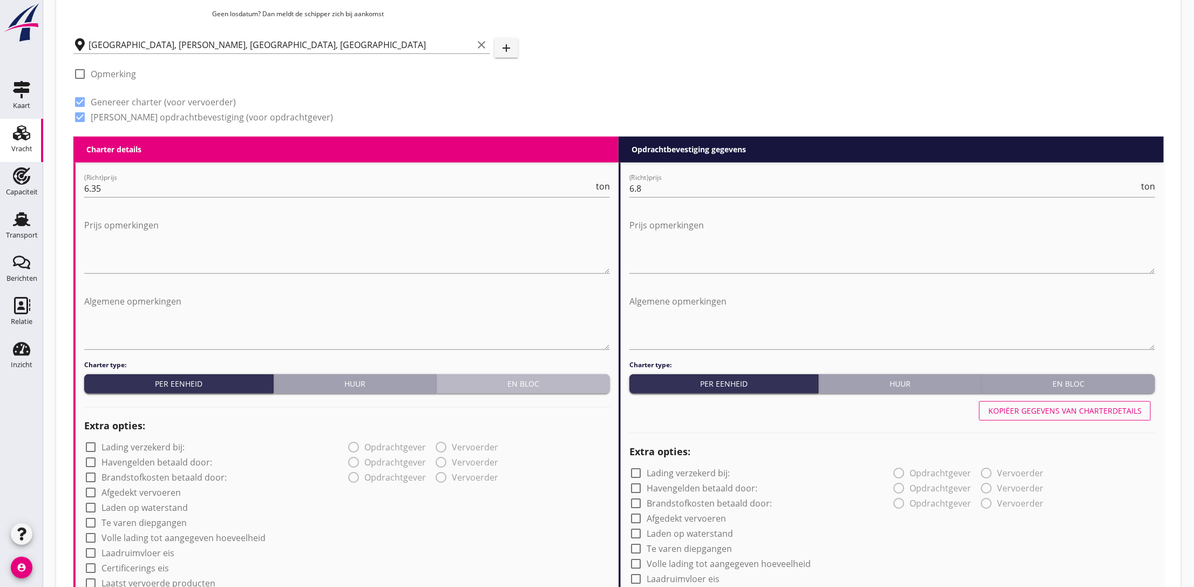
click at [551, 390] on button "En bloc" at bounding box center [523, 383] width 173 height 19
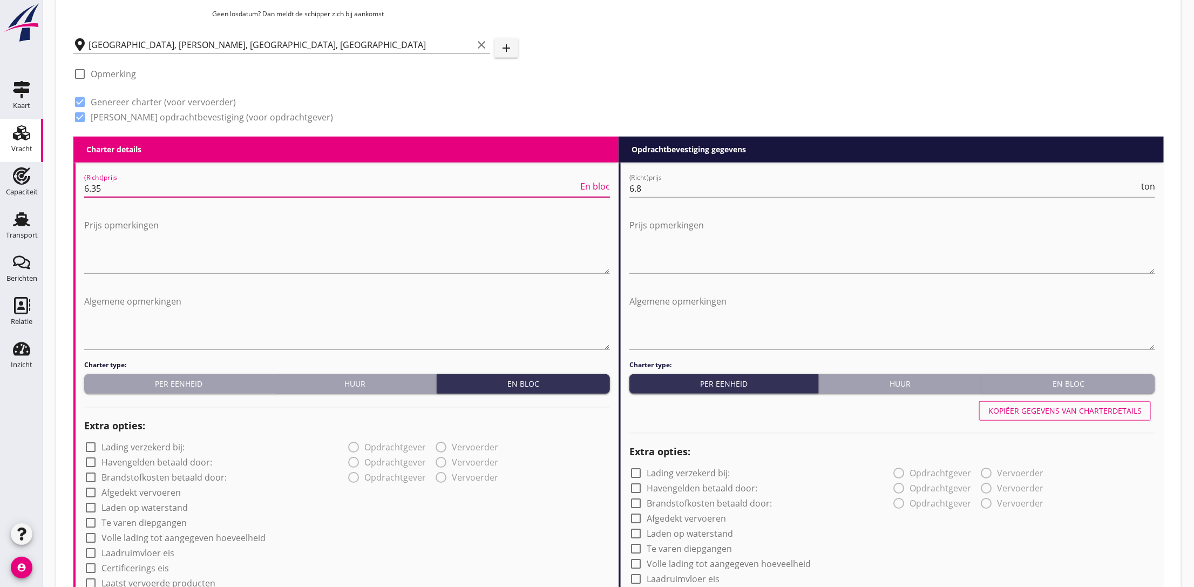
click at [107, 191] on input "6.35" at bounding box center [331, 188] width 494 height 17
type input "6"
type input "8000"
click at [673, 187] on input "6.8" at bounding box center [883, 188] width 509 height 17
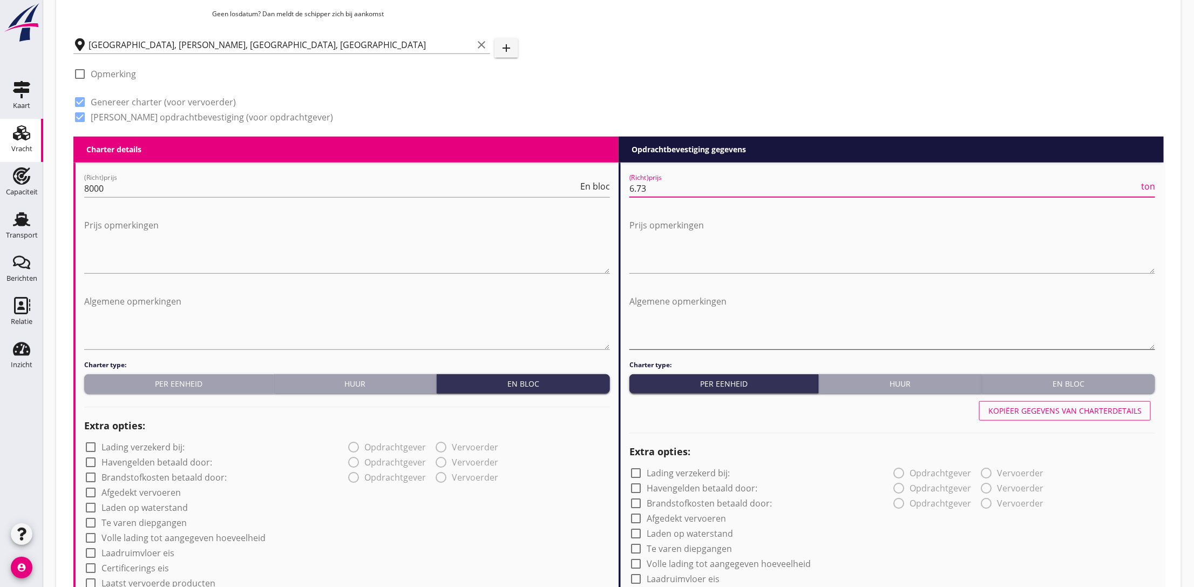
type input "6.73"
click at [664, 307] on textarea "Algemene opmerkingen" at bounding box center [892, 320] width 526 height 57
type textarea "Schiff hat 8000 euro"
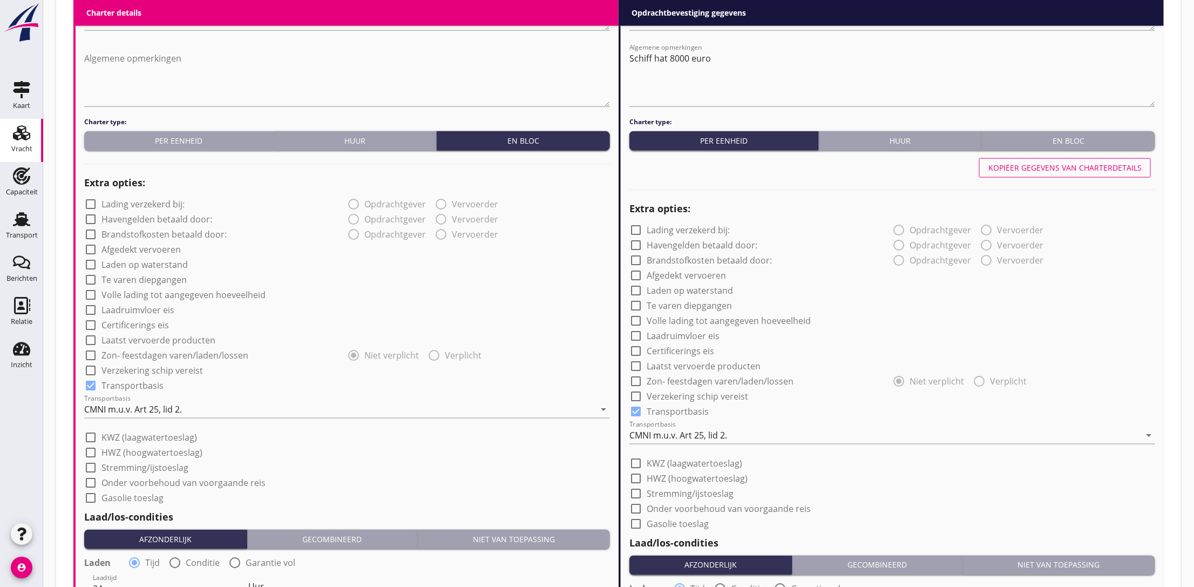
click at [91, 371] on div at bounding box center [90, 370] width 18 height 18
checkbox input "true"
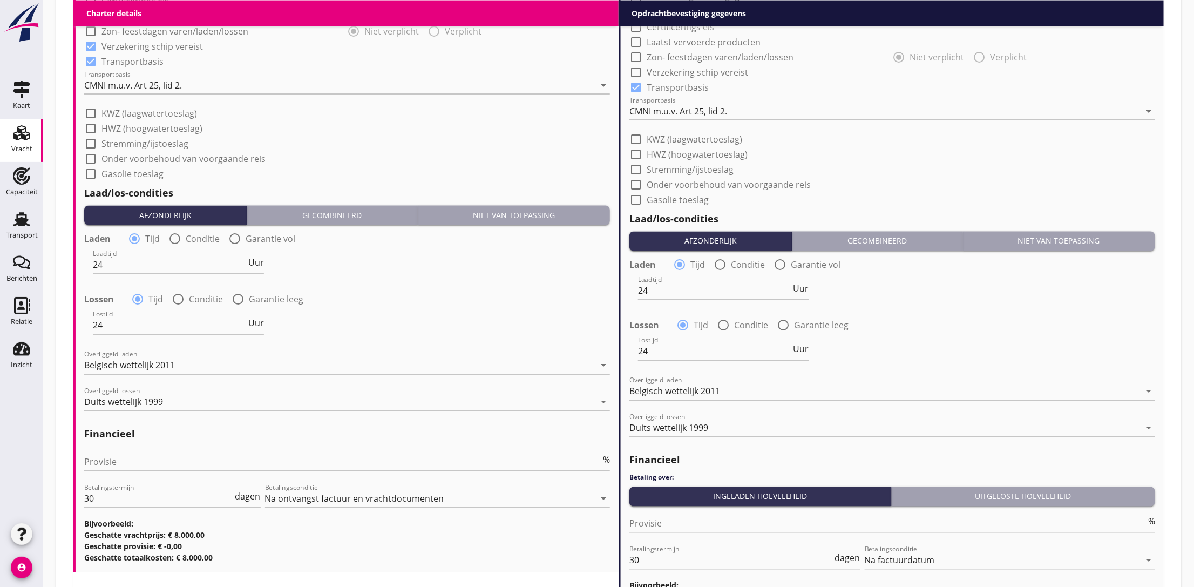
scroll to position [1052, 0]
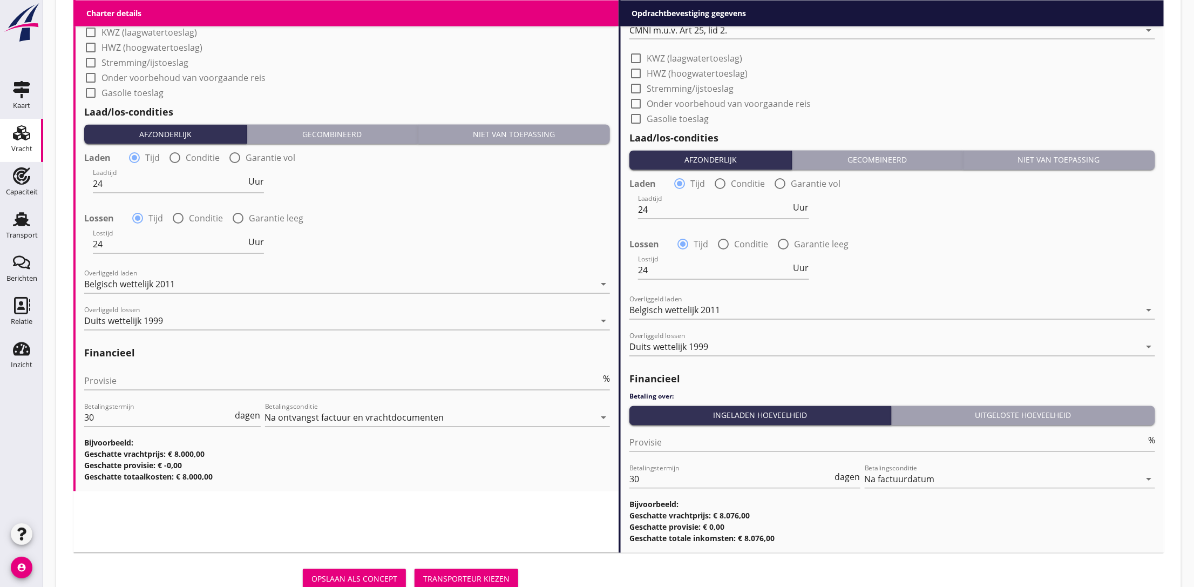
click at [444, 571] on button "Transporteur kiezen" at bounding box center [466, 578] width 104 height 19
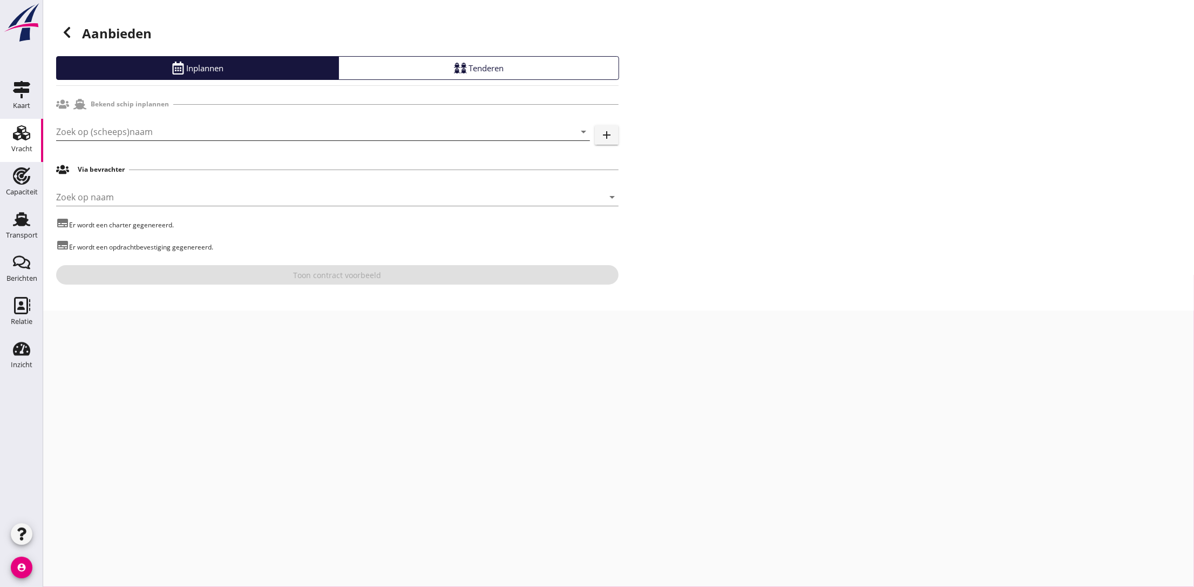
click at [256, 125] on input "Zoek op (scheeps)naam" at bounding box center [307, 131] width 503 height 17
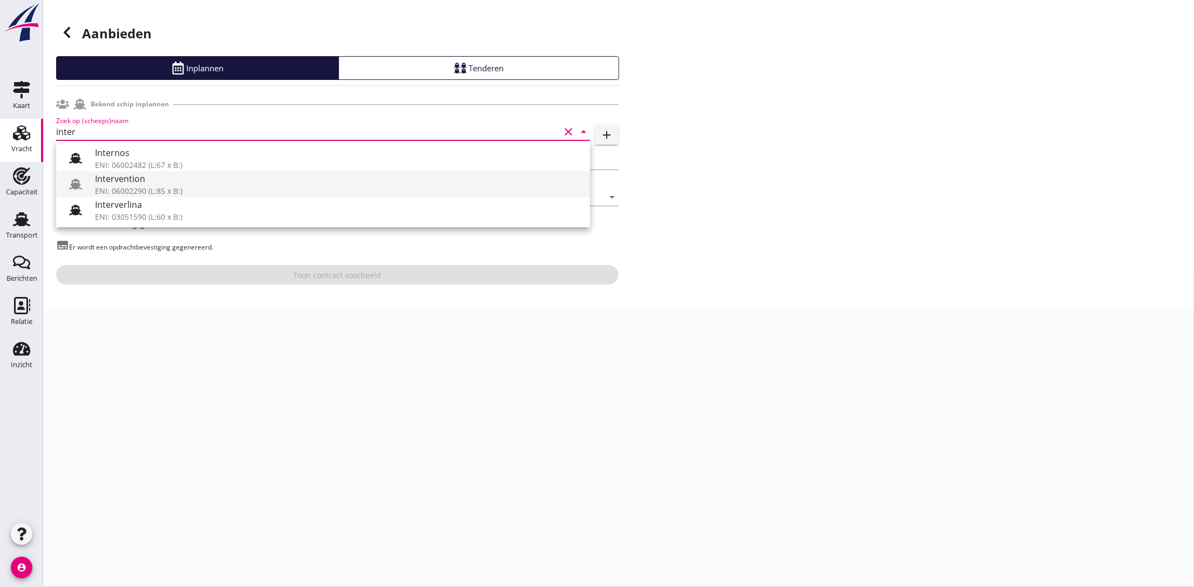
click at [207, 180] on div "Intervention" at bounding box center [338, 178] width 486 height 13
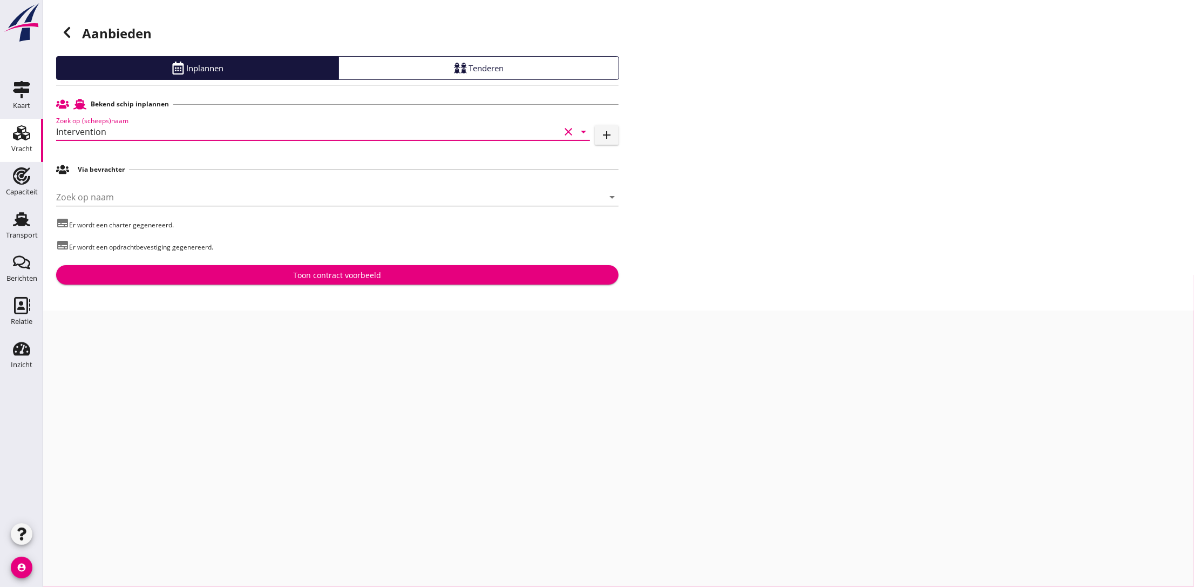
type input "Intervention"
click at [167, 204] on input "Zoek op naam" at bounding box center [322, 196] width 532 height 17
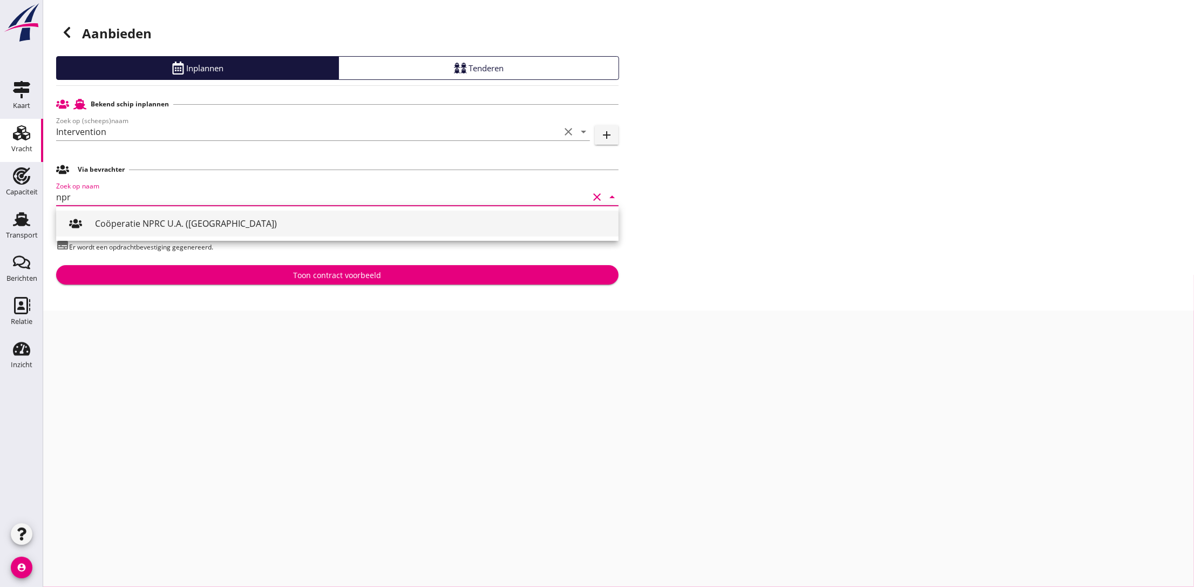
click at [164, 219] on div "Coöperatie NPRC U.A. (Rotterdam)" at bounding box center [352, 223] width 515 height 13
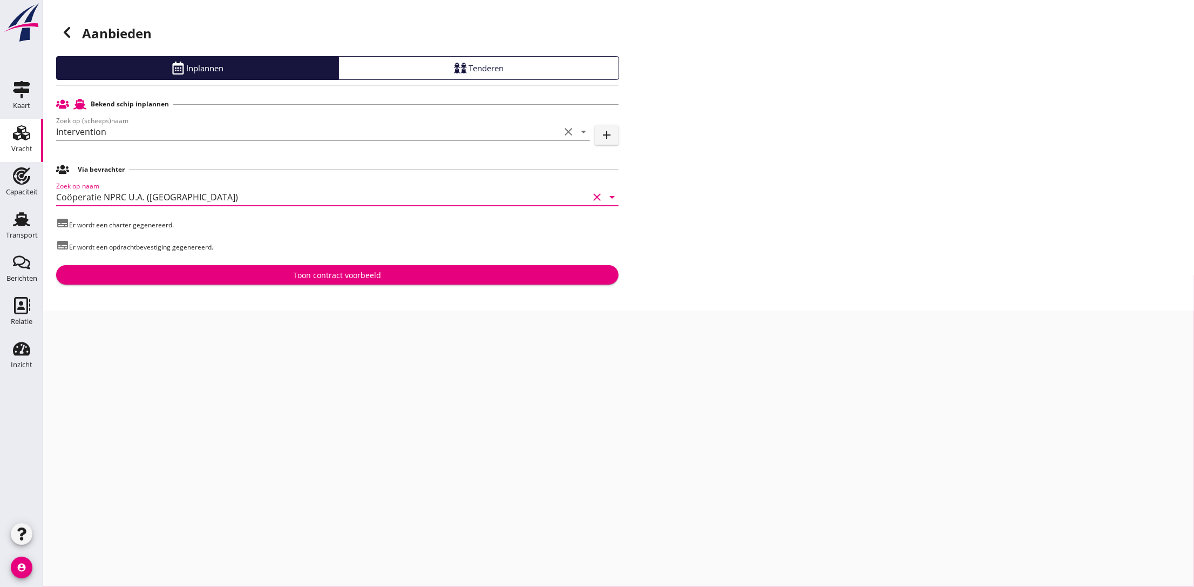
type input "Coöperatie NPRC U.A. (Rotterdam)"
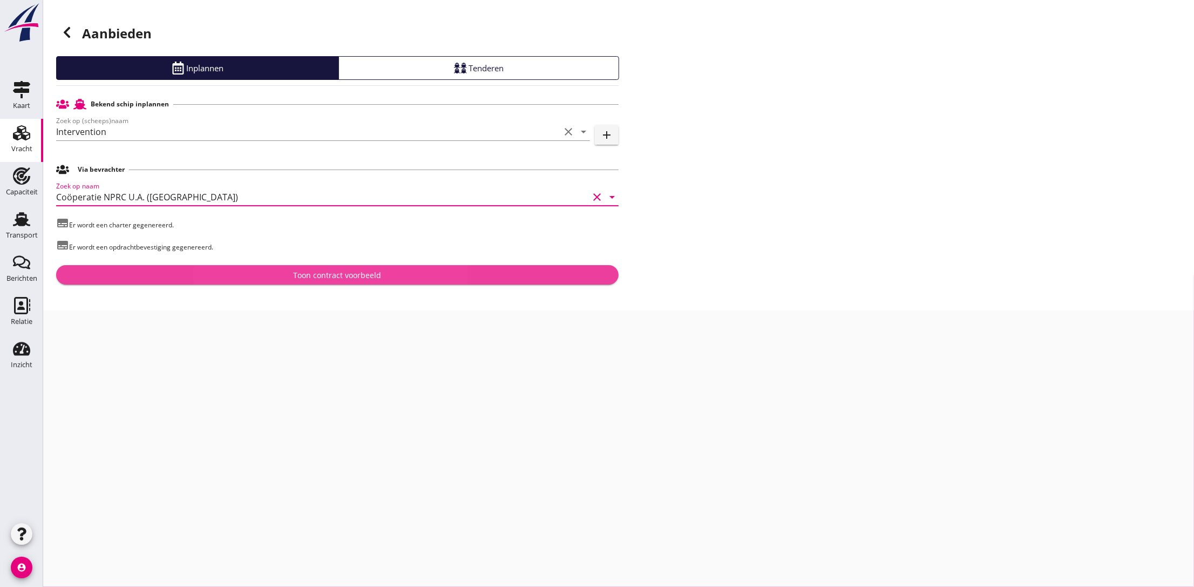
click at [265, 277] on div "Toon contract voorbeeld" at bounding box center [337, 274] width 545 height 11
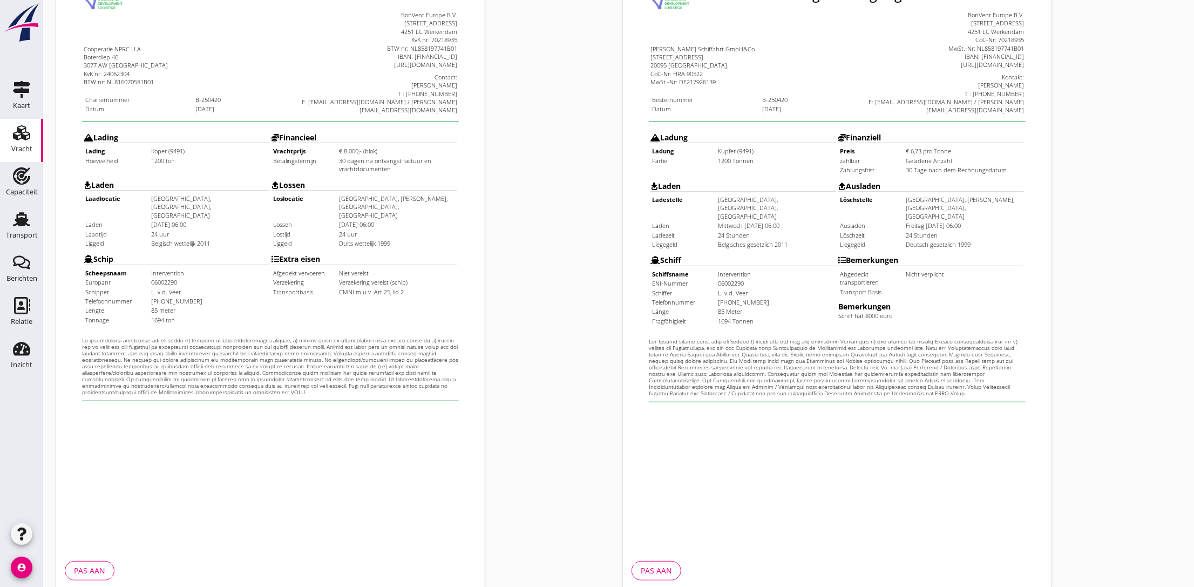
scroll to position [212, 0]
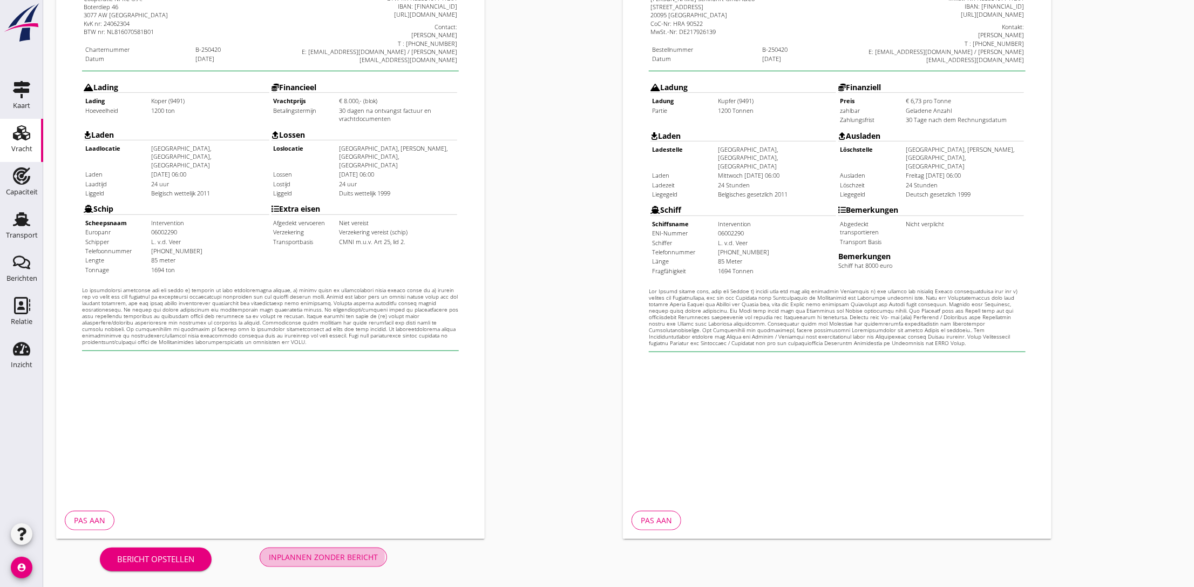
click at [297, 557] on div "Inplannen zonder bericht" at bounding box center [323, 556] width 109 height 11
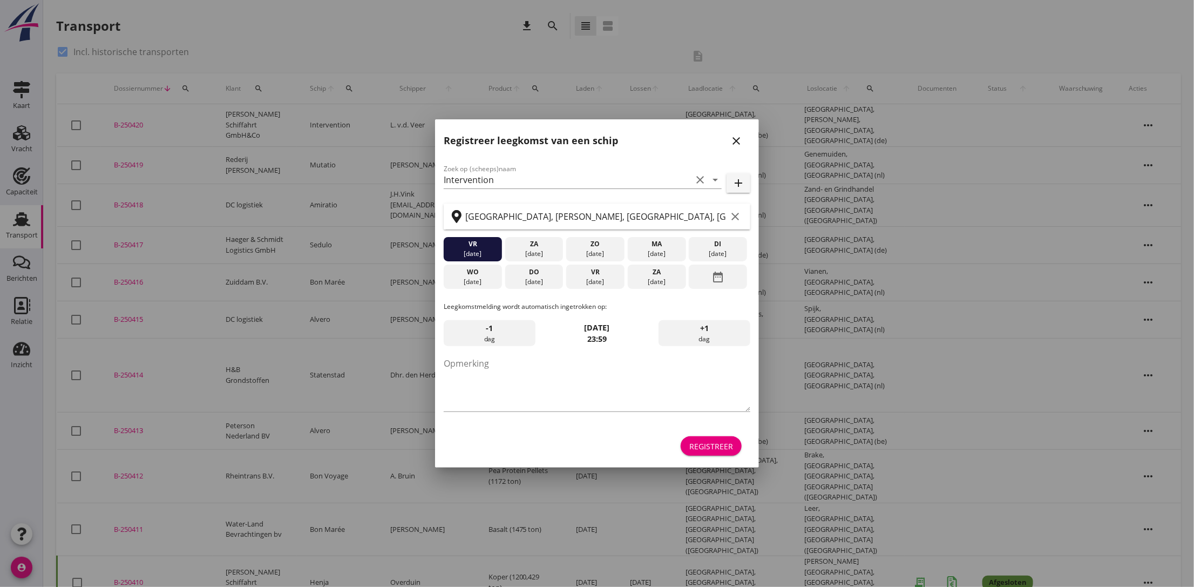
click at [703, 449] on div "Registreer" at bounding box center [711, 445] width 44 height 11
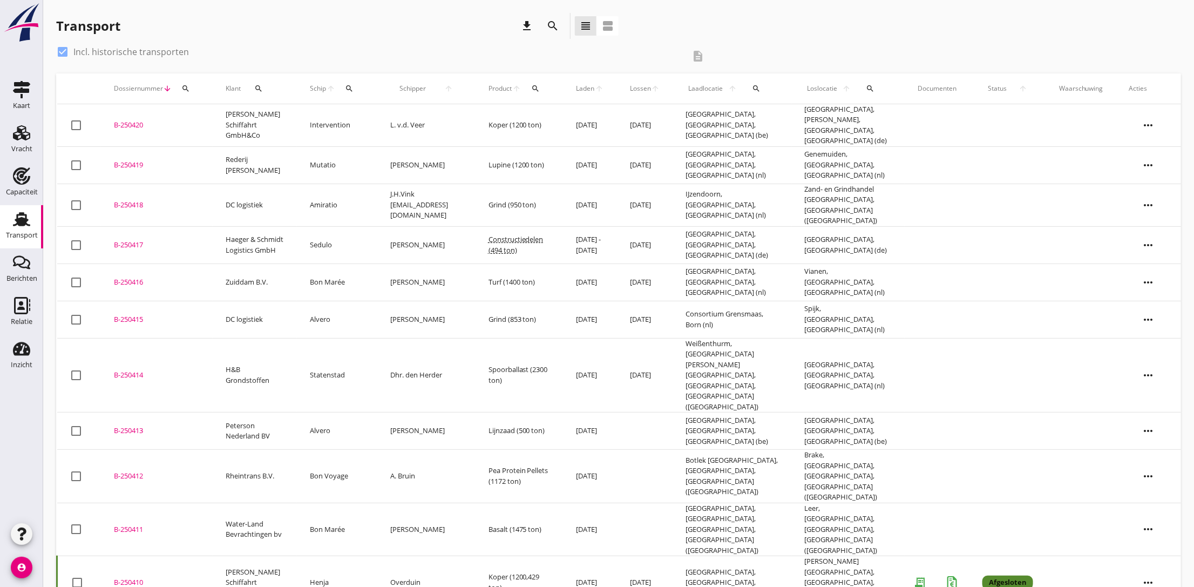
click at [136, 120] on div "B-250420" at bounding box center [157, 125] width 86 height 11
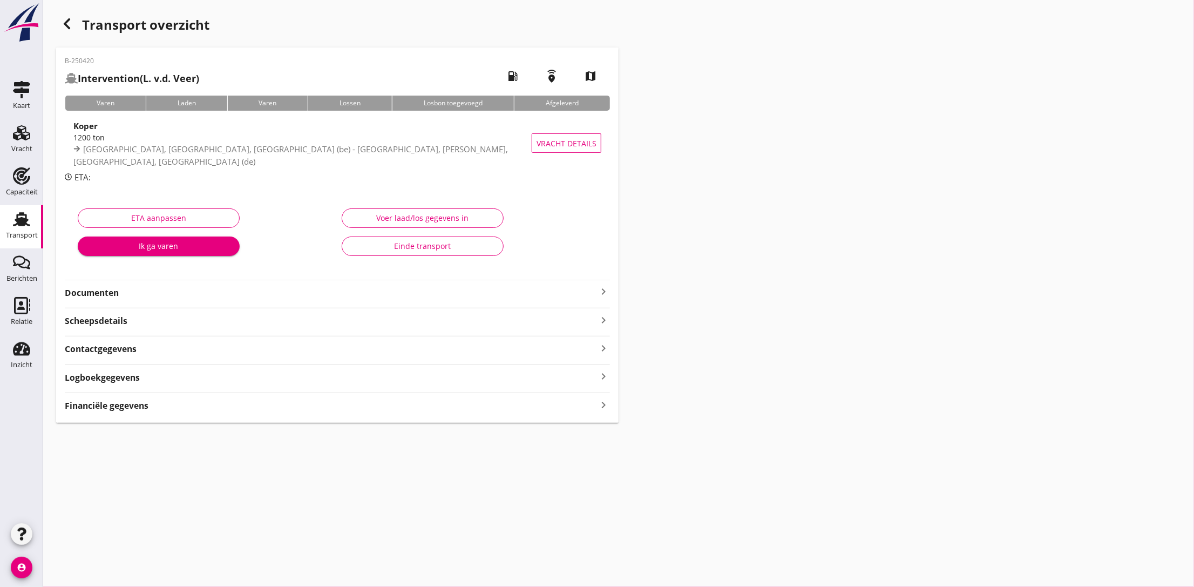
click at [174, 298] on strong "Documenten" at bounding box center [331, 293] width 532 height 12
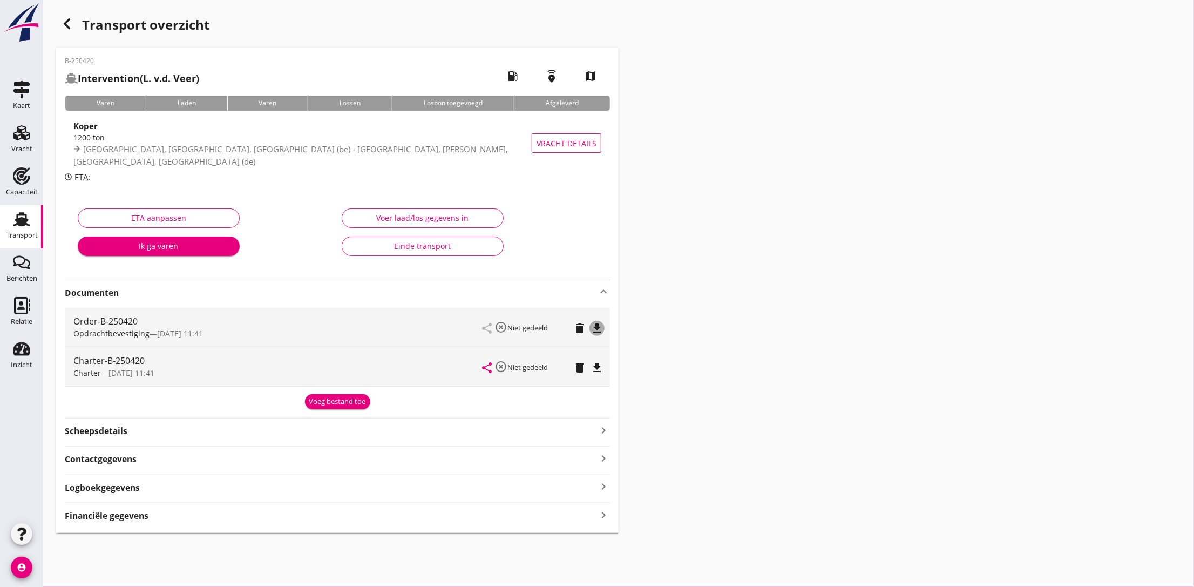
click at [595, 325] on icon "file_download" at bounding box center [596, 328] width 13 height 13
click at [601, 367] on icon "file_download" at bounding box center [596, 367] width 13 height 13
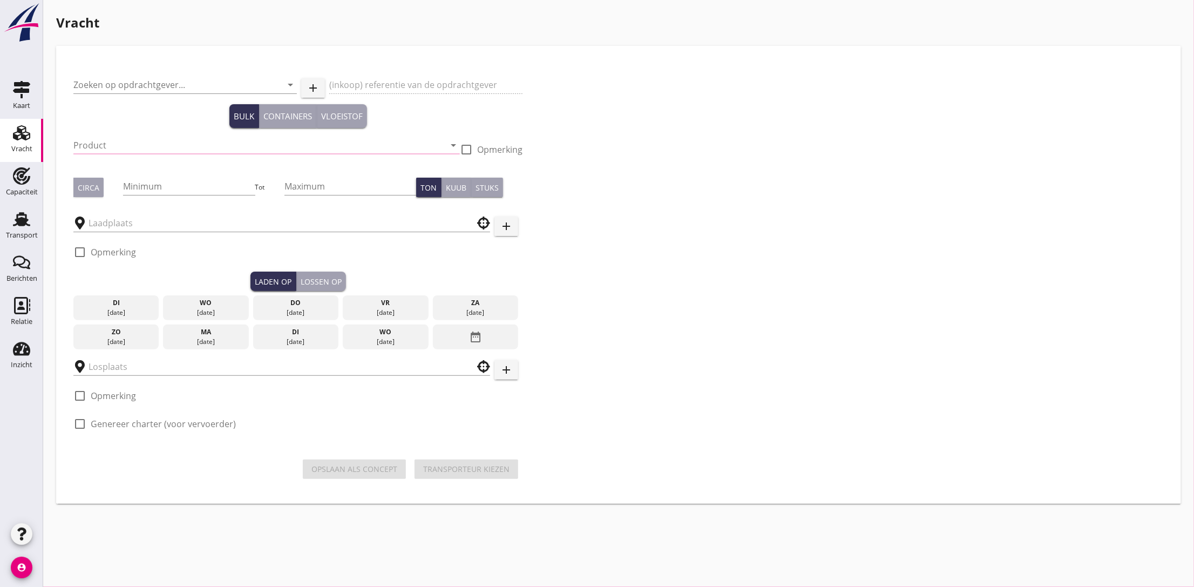
type input "[PERSON_NAME] Schiffahrt GmbH&Co"
type input "Anhydriet (6334)"
type input "1190"
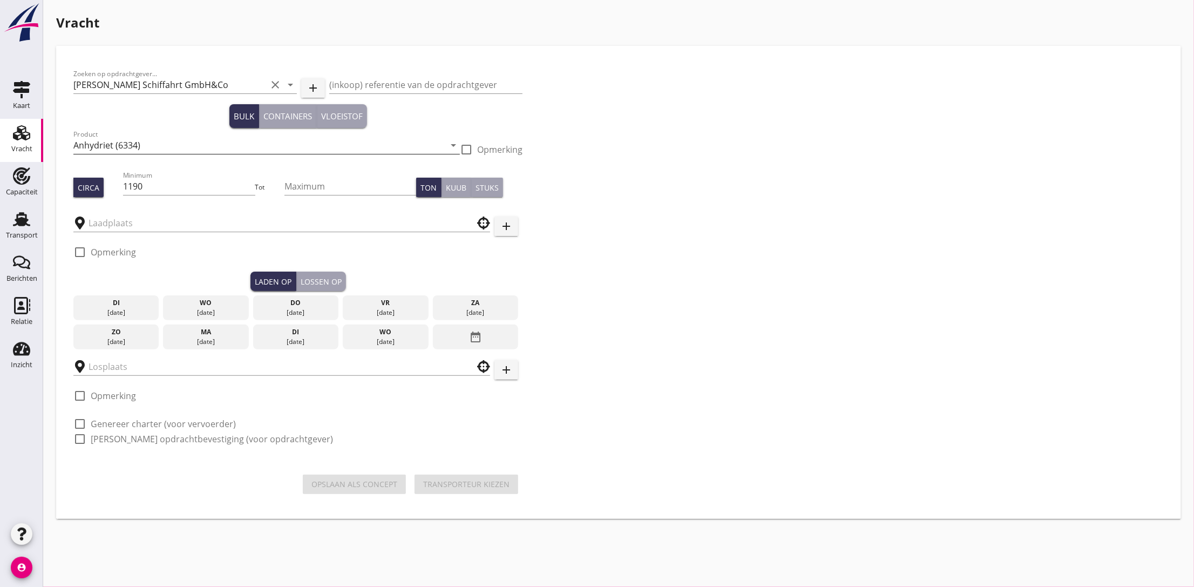
type input "Eppers"
type input "ENCI"
checkbox input "true"
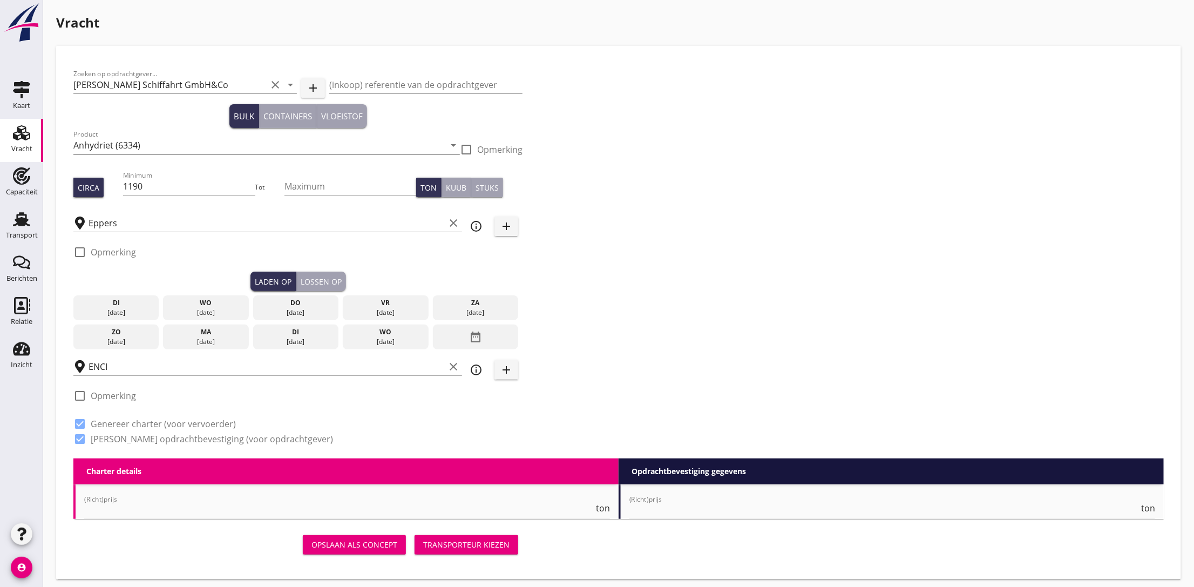
type input "17"
radio input "false"
checkbox input "true"
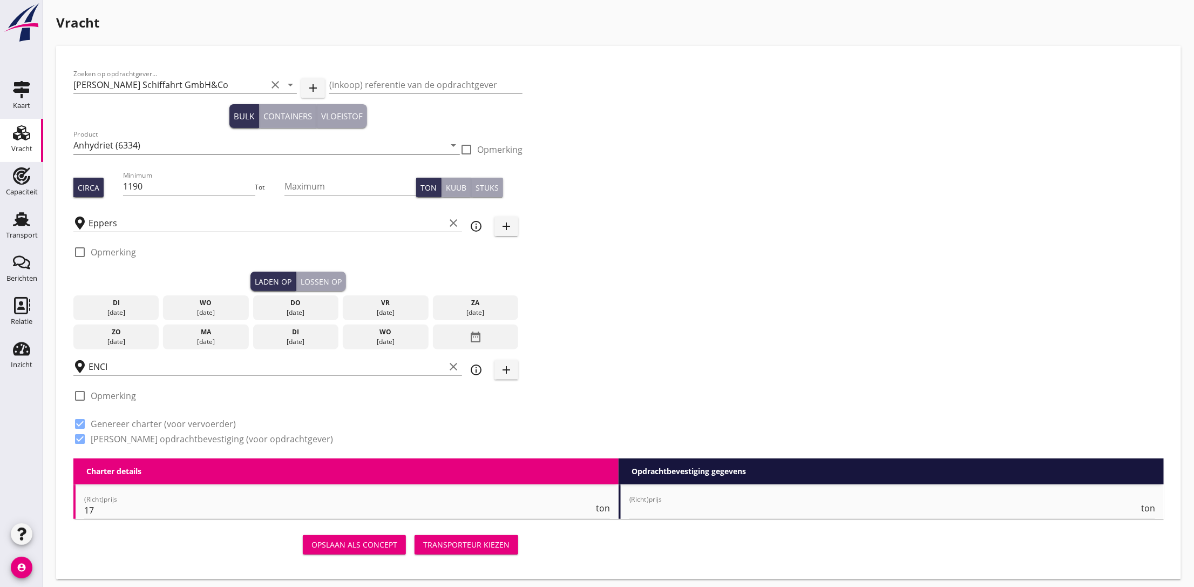
type input "24"
type input "18"
type textarea "Baujahr Schiff 1970"
radio input "false"
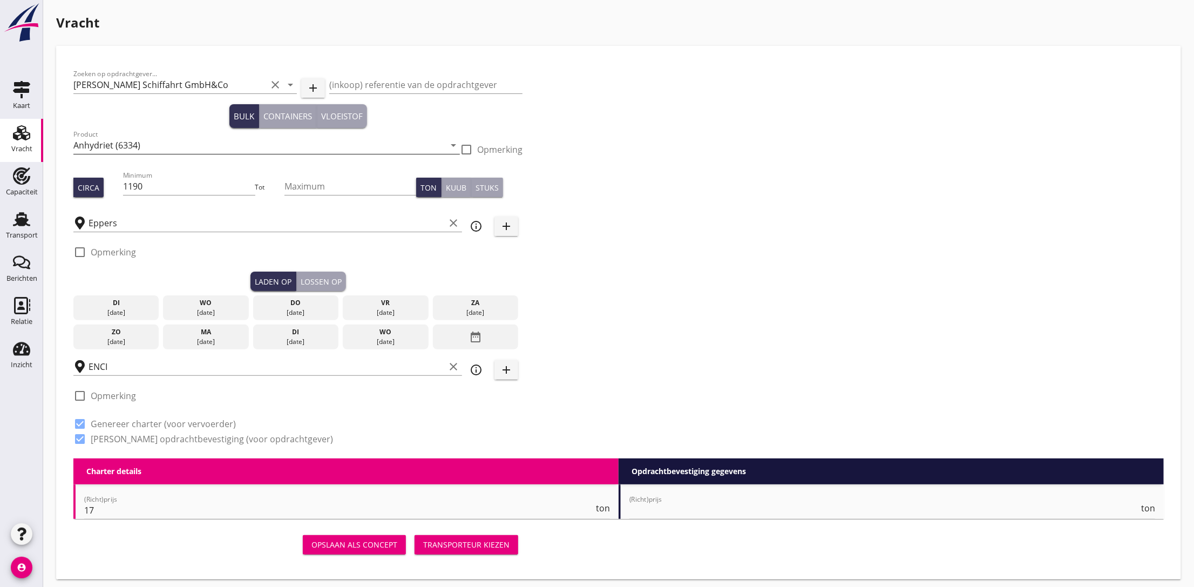
radio input "false"
checkbox input "true"
type input "24"
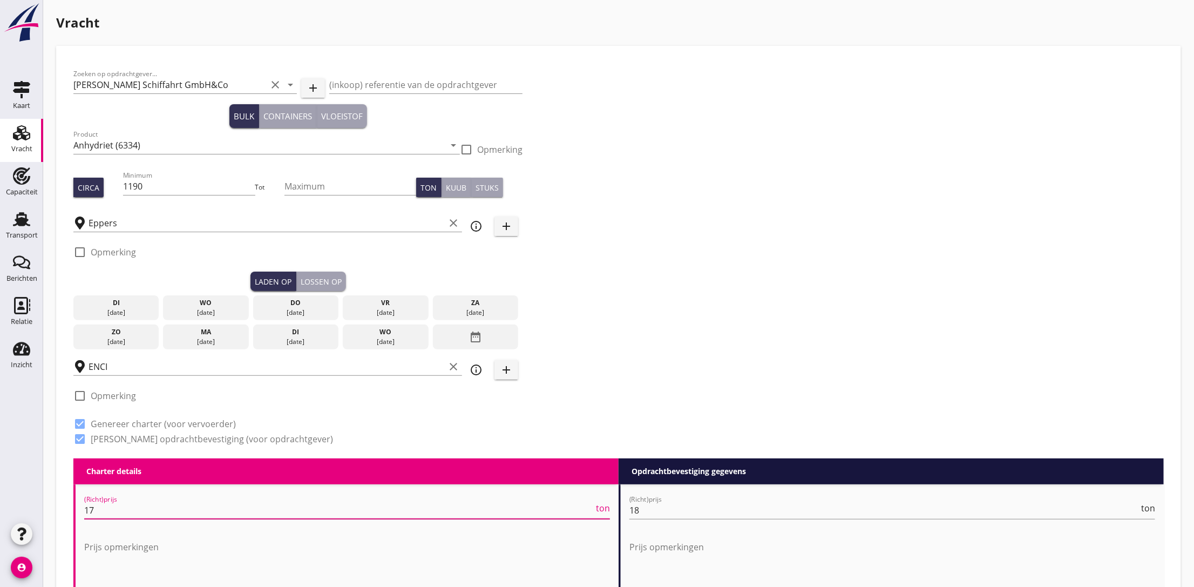
click at [104, 506] on input "17" at bounding box center [338, 509] width 509 height 17
type input "16.5"
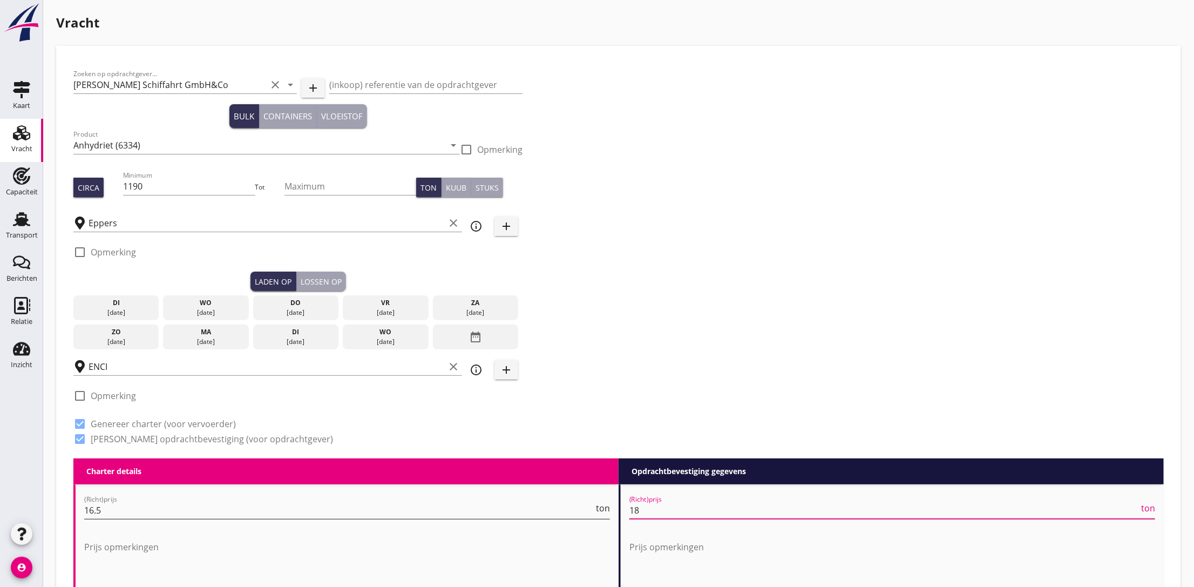
drag, startPoint x: 651, startPoint y: 509, endPoint x: 609, endPoint y: 510, distance: 42.6
type input "17"
type input "17.5"
click at [685, 421] on div "Zoeken op opdrachtgever... R. Müller Schiffahrt GmbH&Co clear arrow_drop_down a…" at bounding box center [618, 260] width 1099 height 395
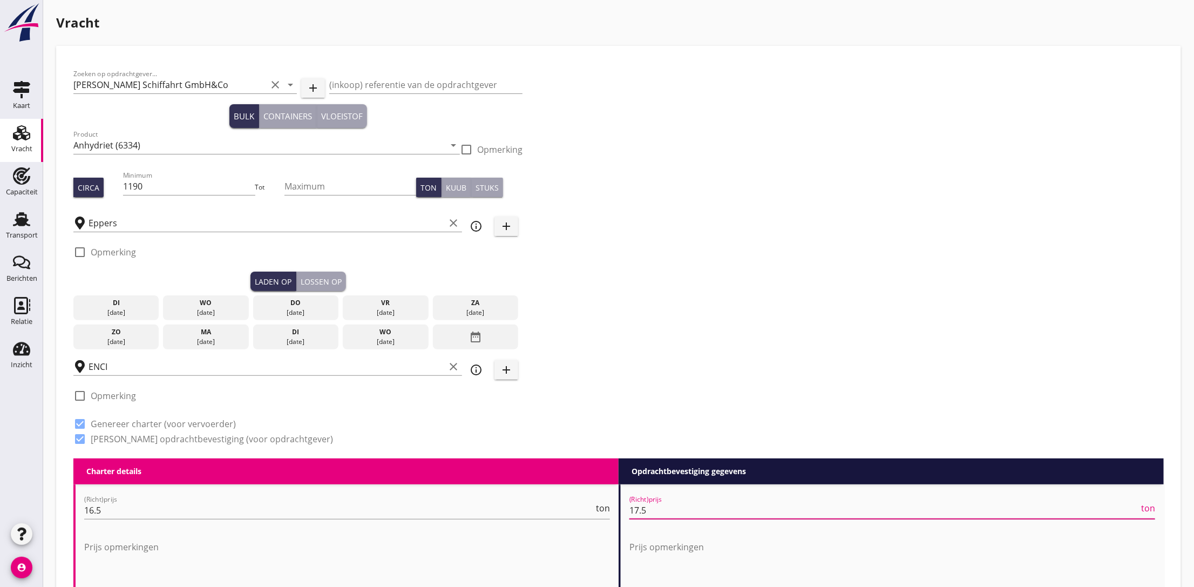
click at [665, 512] on input "17.5" at bounding box center [883, 509] width 509 height 17
type input "17.25"
click at [798, 262] on div "Zoeken op opdrachtgever... R. Müller Schiffahrt GmbH&Co clear arrow_drop_down a…" at bounding box center [618, 260] width 1099 height 395
click at [495, 339] on div "date_range" at bounding box center [475, 336] width 85 height 25
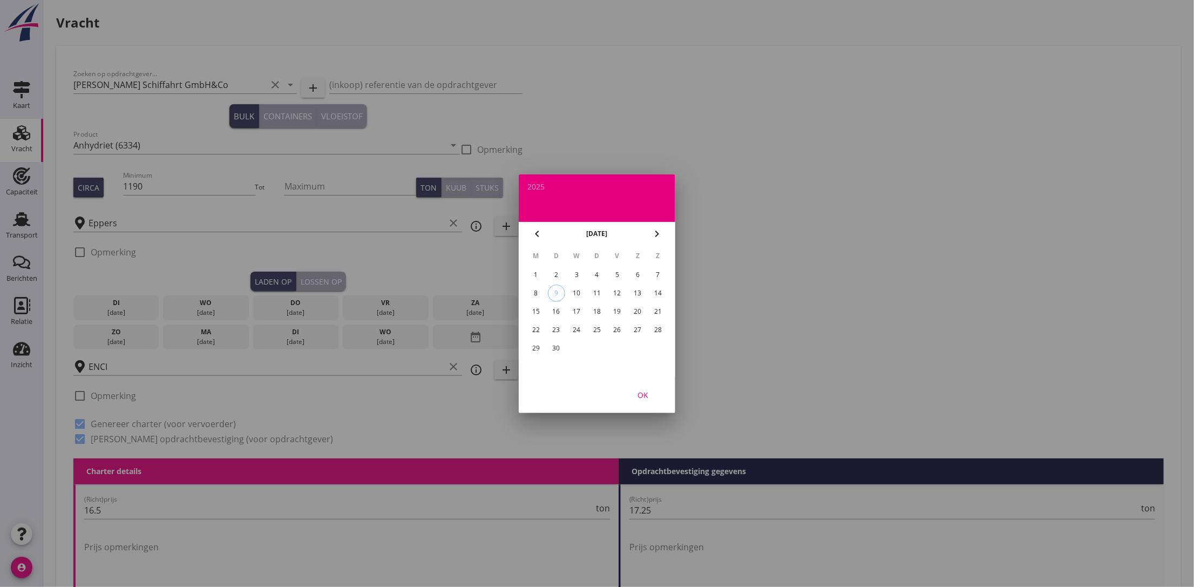
click at [531, 326] on div "22" at bounding box center [535, 329] width 17 height 17
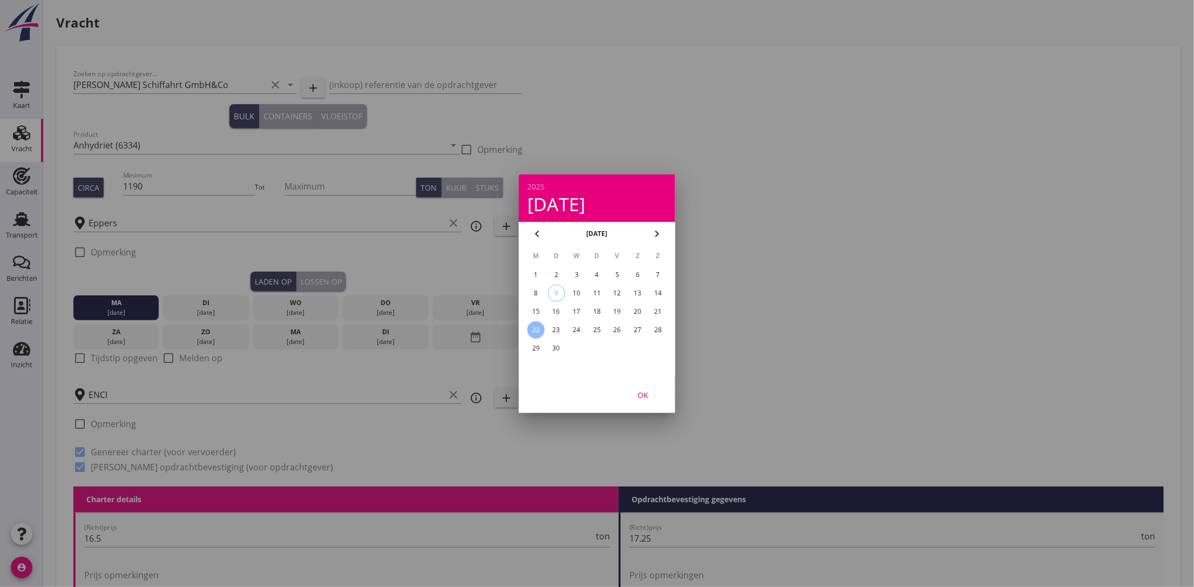
click at [637, 393] on div "OK" at bounding box center [643, 394] width 30 height 11
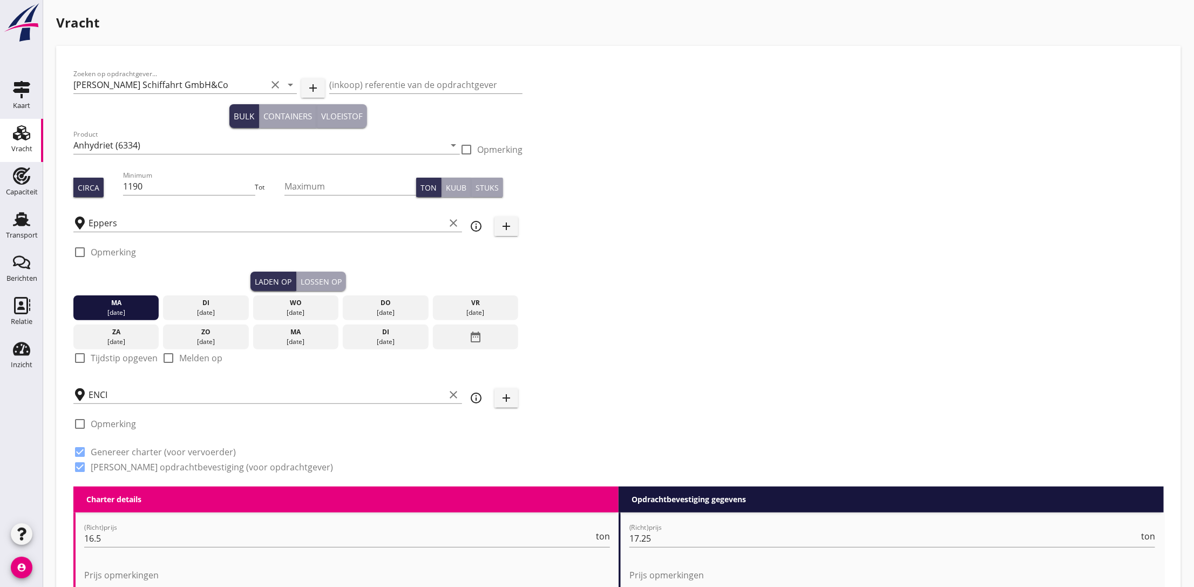
click at [112, 360] on label "Tijdstip opgeven" at bounding box center [124, 357] width 67 height 11
checkbox input "true"
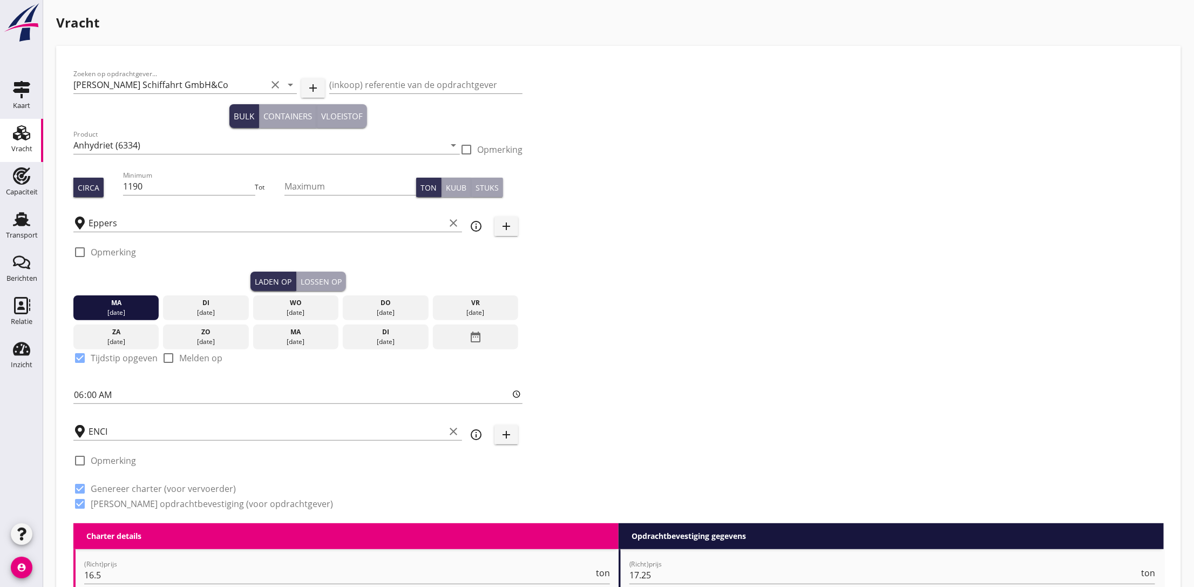
click at [312, 280] on div "Lossen op" at bounding box center [321, 281] width 41 height 11
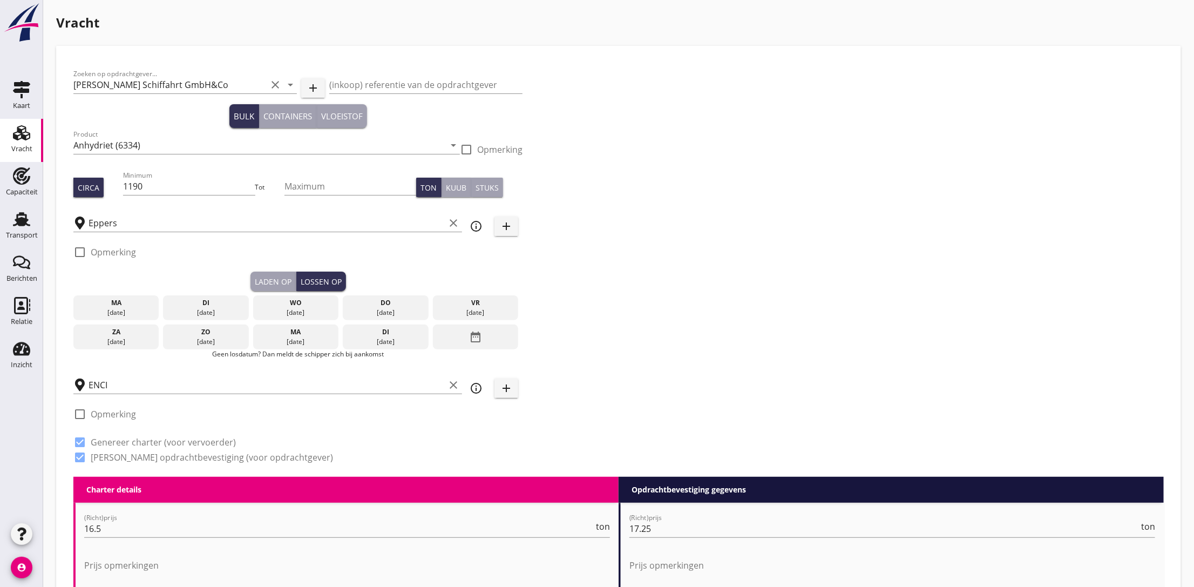
click at [383, 334] on div "di" at bounding box center [385, 332] width 80 height 10
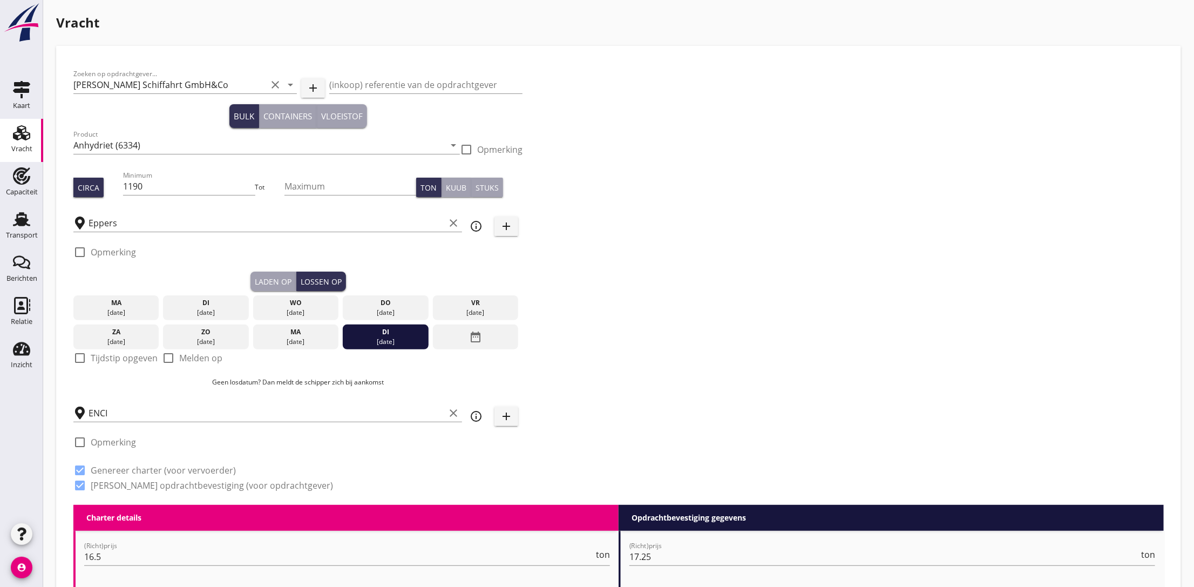
click at [96, 355] on label "Tijdstip opgeven" at bounding box center [124, 357] width 67 height 11
checkbox input "true"
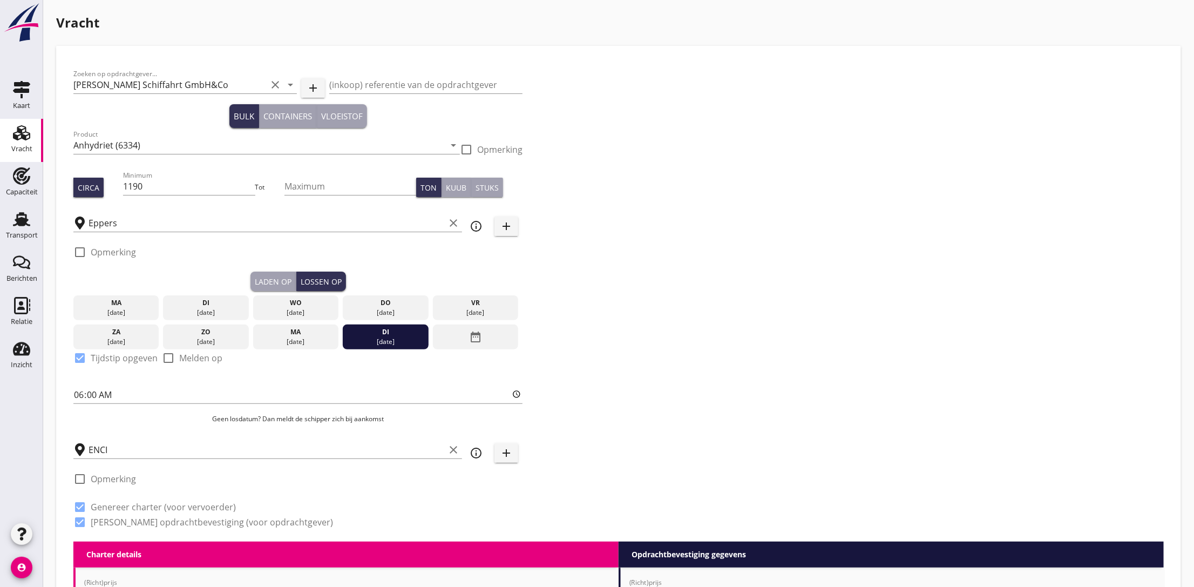
click at [808, 353] on div "Zoeken op opdrachtgever... R. Müller Schiffahrt GmbH&Co clear arrow_drop_down a…" at bounding box center [618, 302] width 1099 height 478
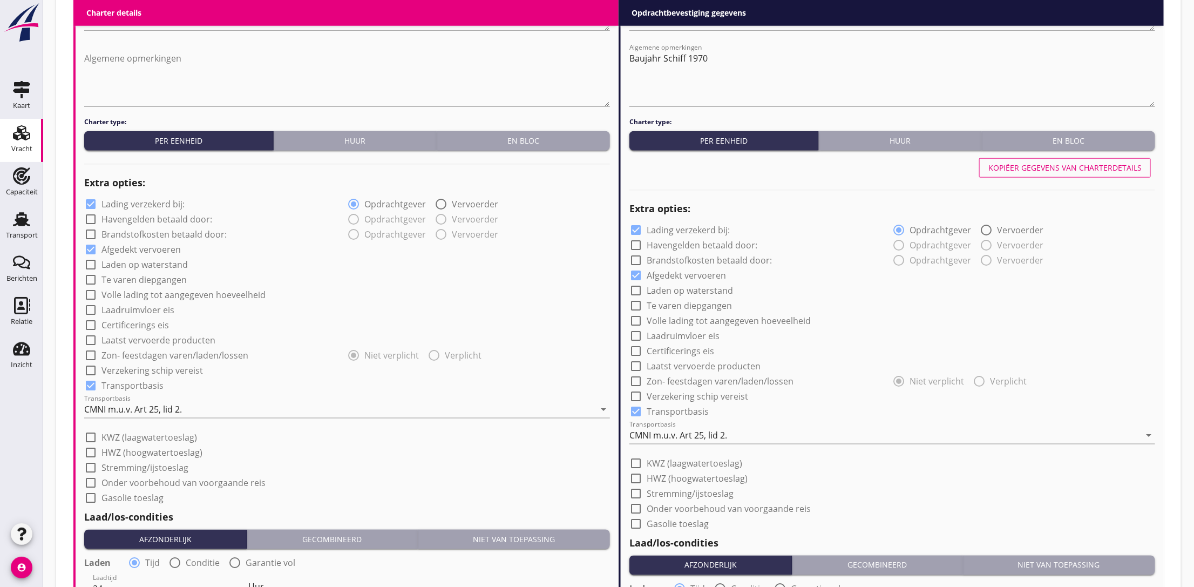
scroll to position [728, 0]
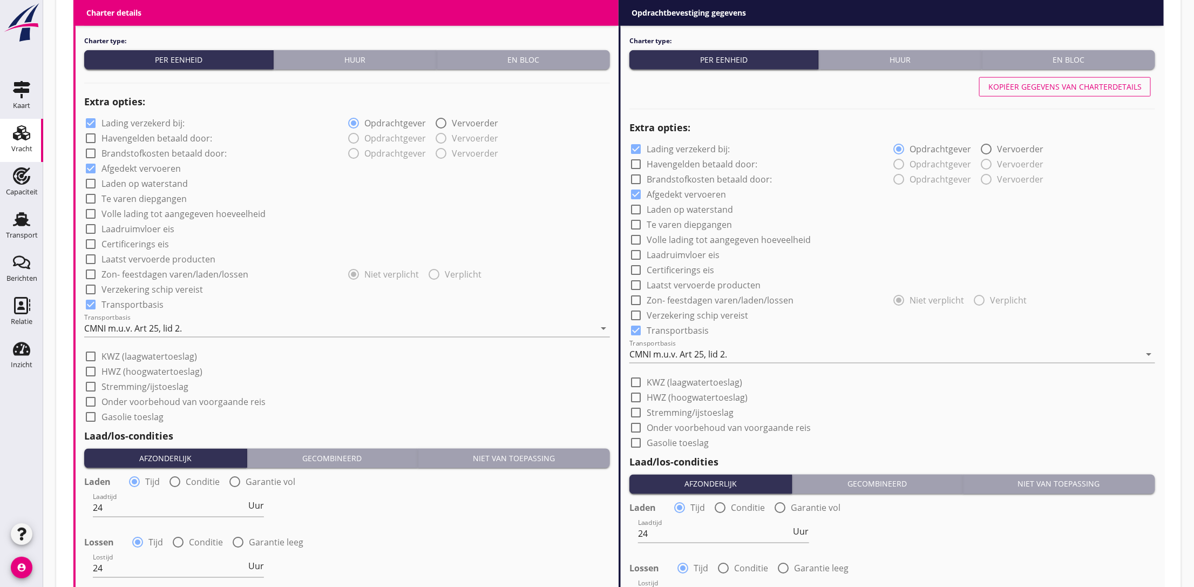
click at [92, 122] on div at bounding box center [90, 123] width 18 height 18
checkbox input "false"
click at [638, 145] on div at bounding box center [636, 149] width 18 height 18
checkbox input "false"
click at [94, 290] on div at bounding box center [90, 289] width 18 height 18
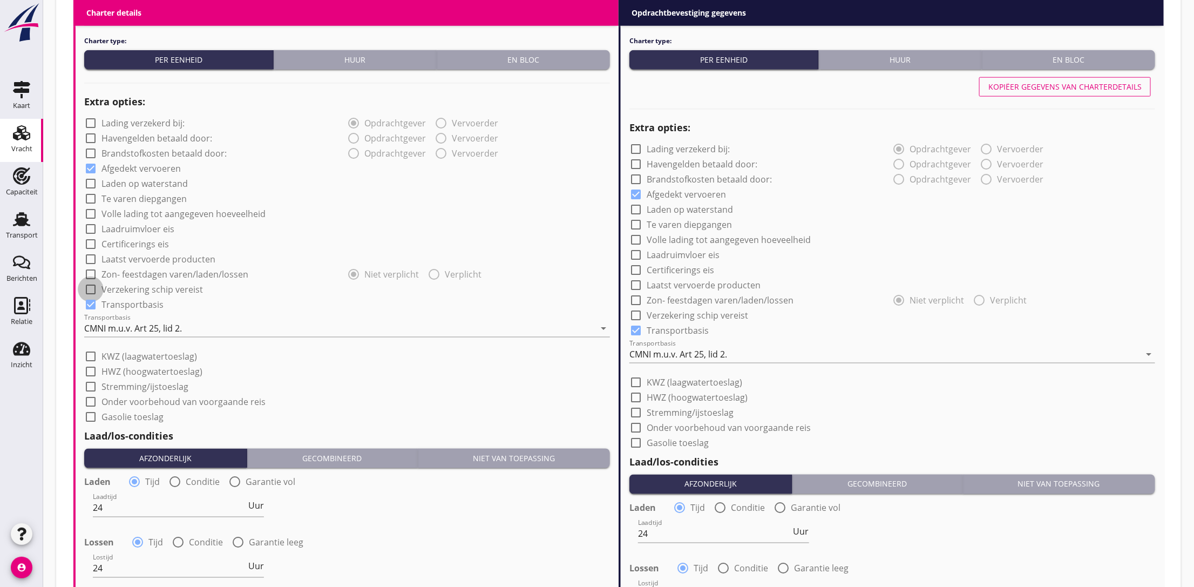
checkbox input "true"
click at [639, 316] on div at bounding box center [636, 315] width 18 height 18
checkbox input "true"
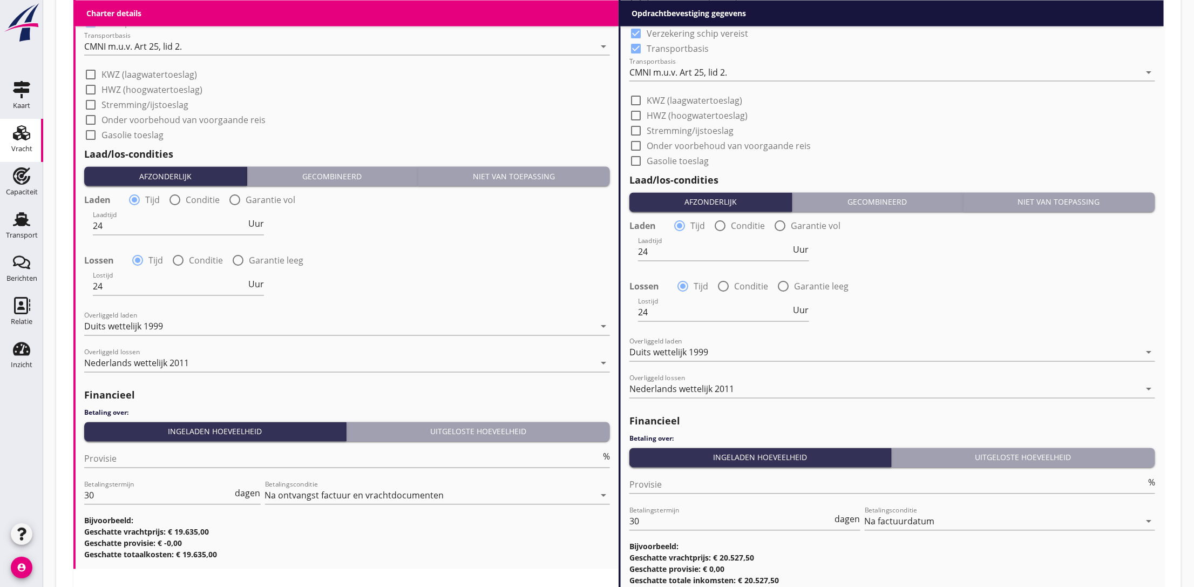
scroll to position [1091, 0]
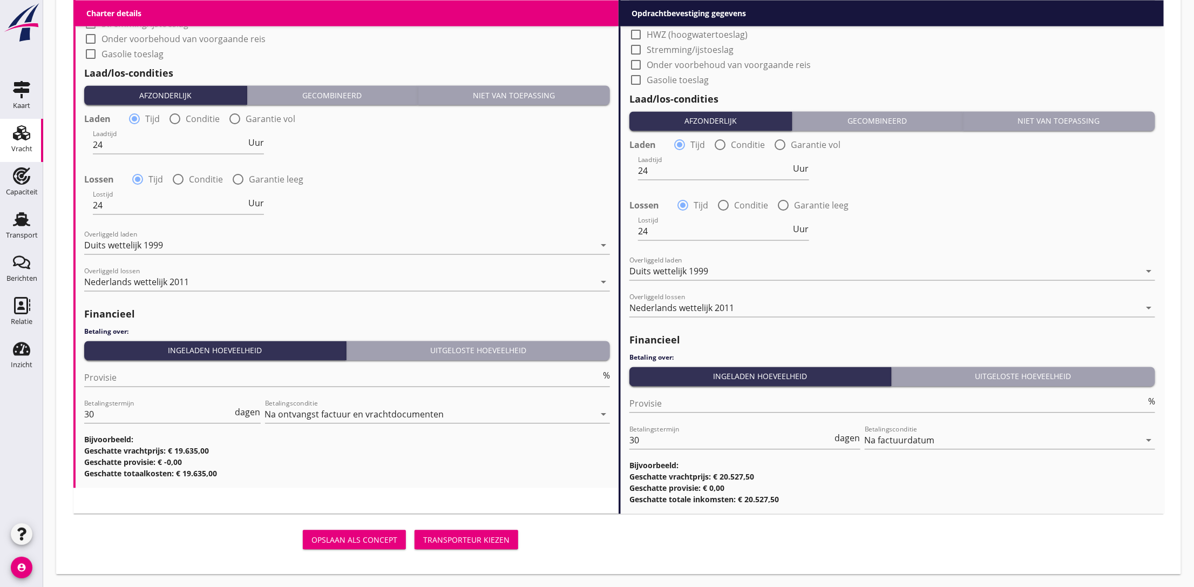
click at [481, 542] on div "Transporteur kiezen" at bounding box center [466, 539] width 86 height 11
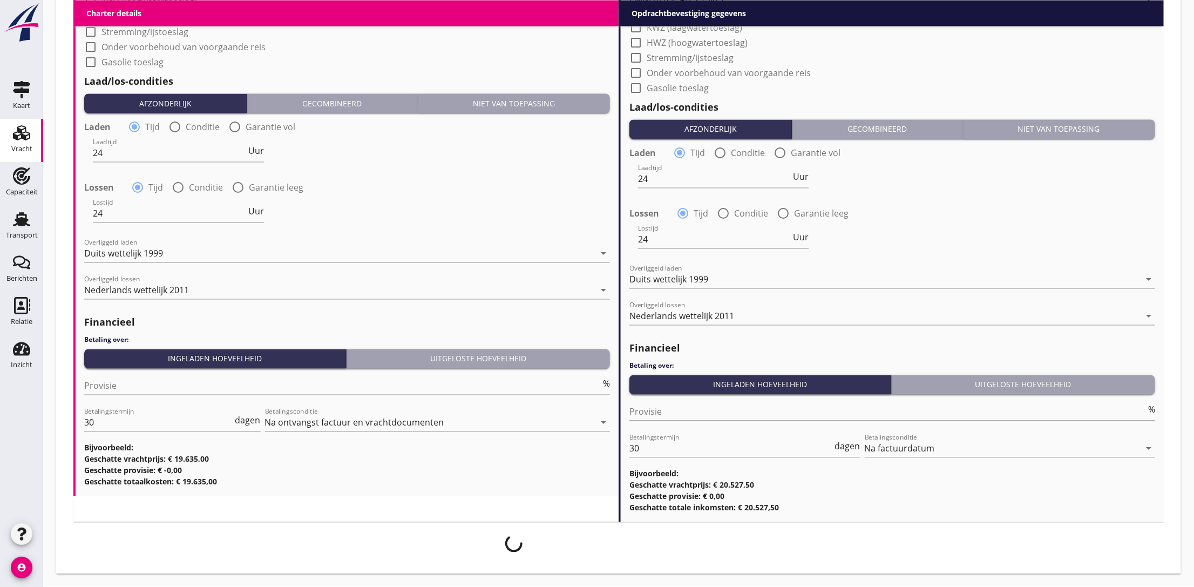
scroll to position [1082, 0]
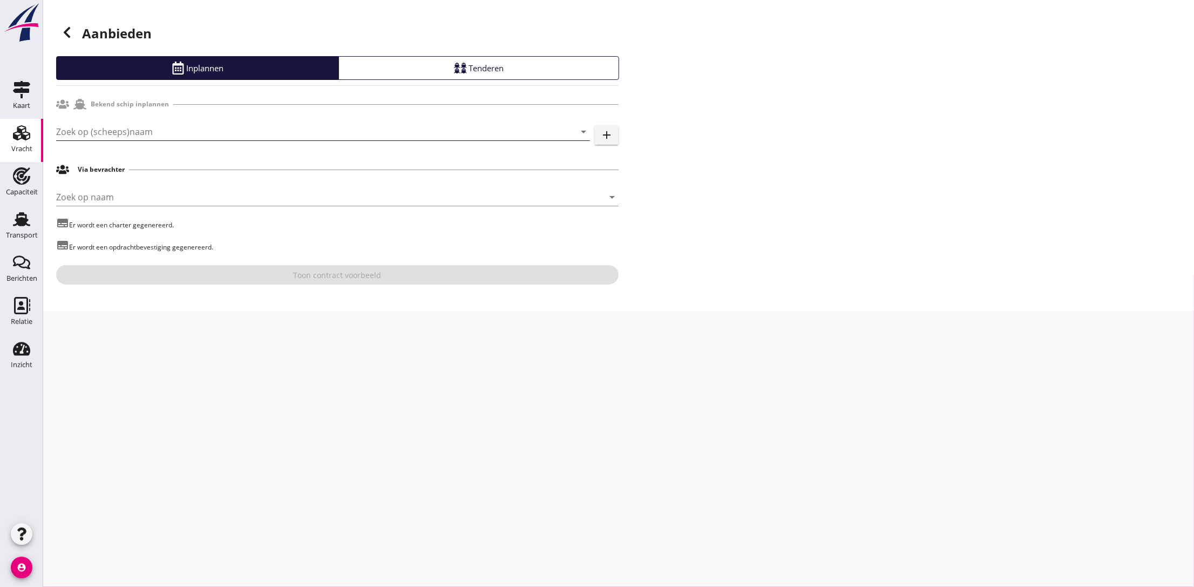
click at [161, 128] on input "Zoek op (scheeps)naam" at bounding box center [307, 131] width 503 height 17
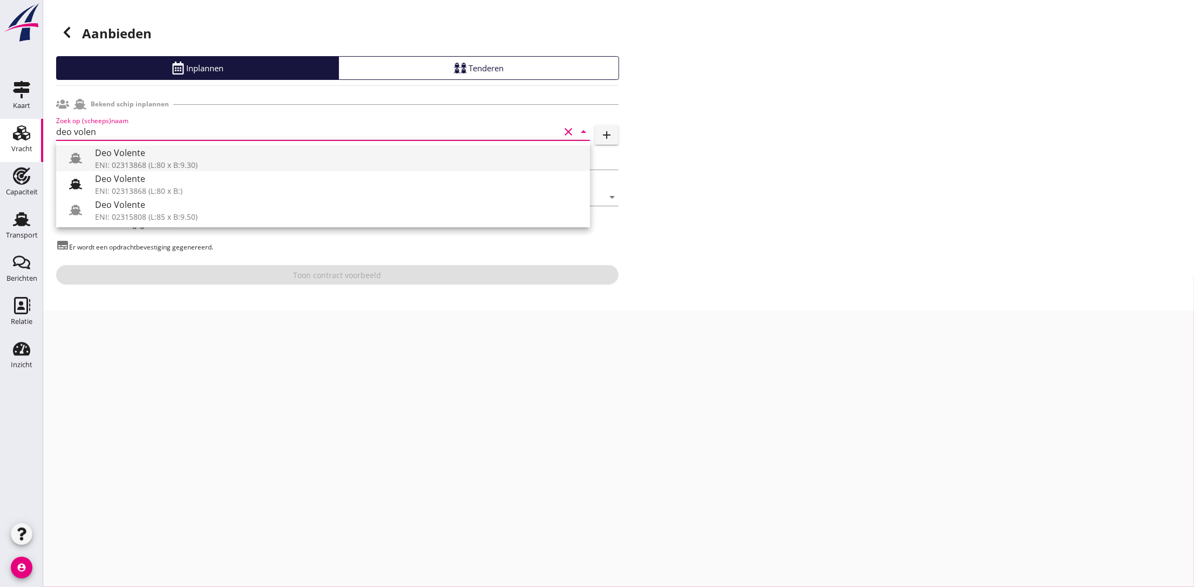
click at [162, 154] on div "Deo Volente" at bounding box center [338, 152] width 486 height 13
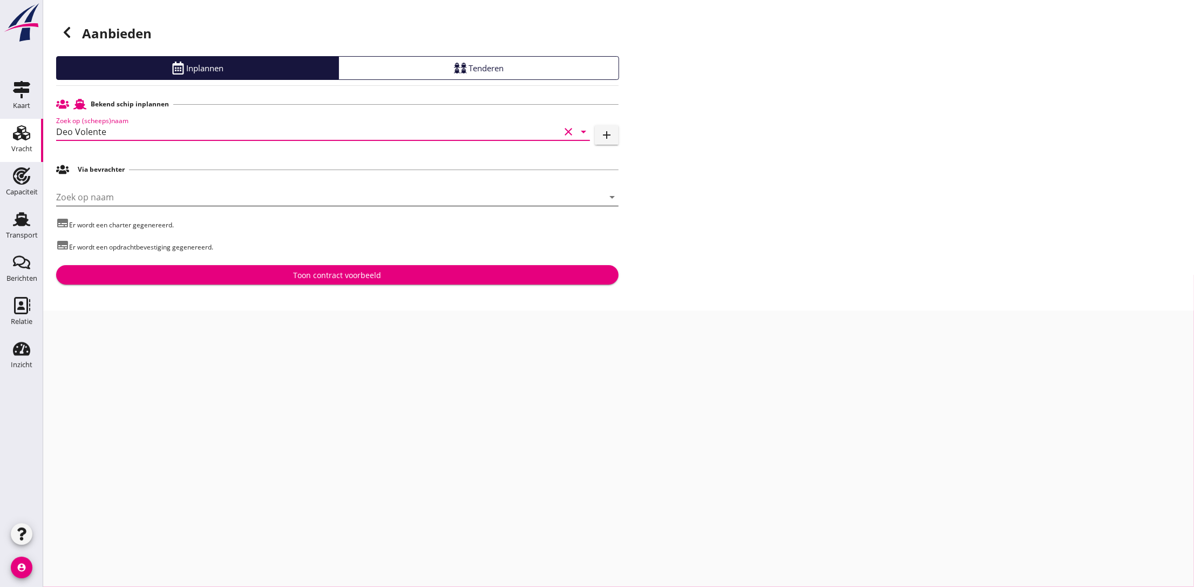
type input "Deo Volente"
click at [146, 189] on input "Zoek op naam" at bounding box center [322, 196] width 532 height 17
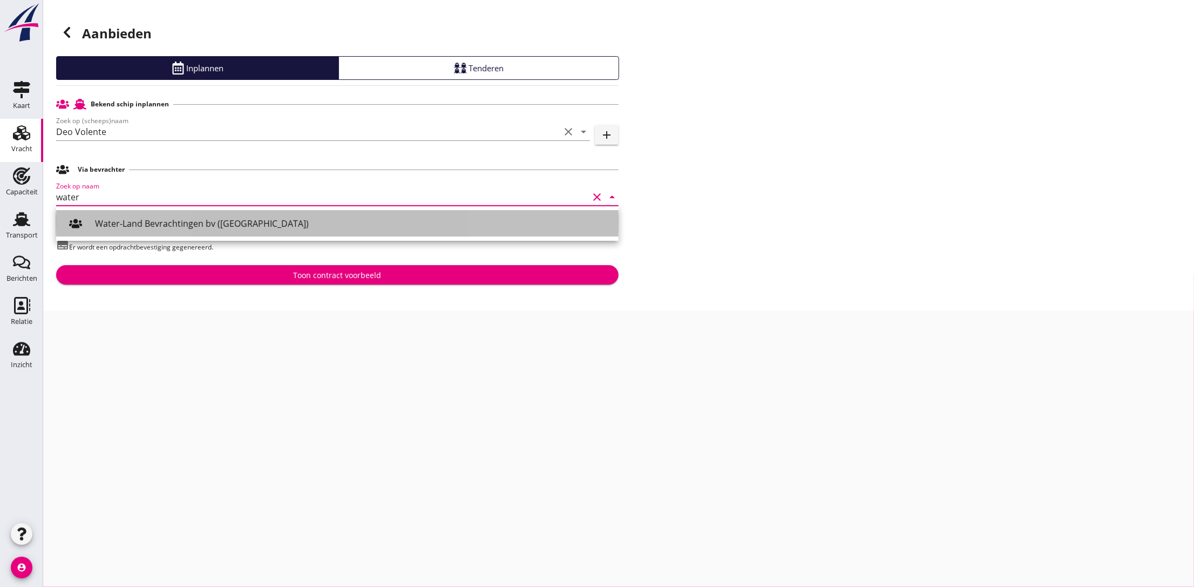
click at [154, 223] on div "Water-Land Bevrachtingen bv (Franeker)" at bounding box center [352, 223] width 515 height 13
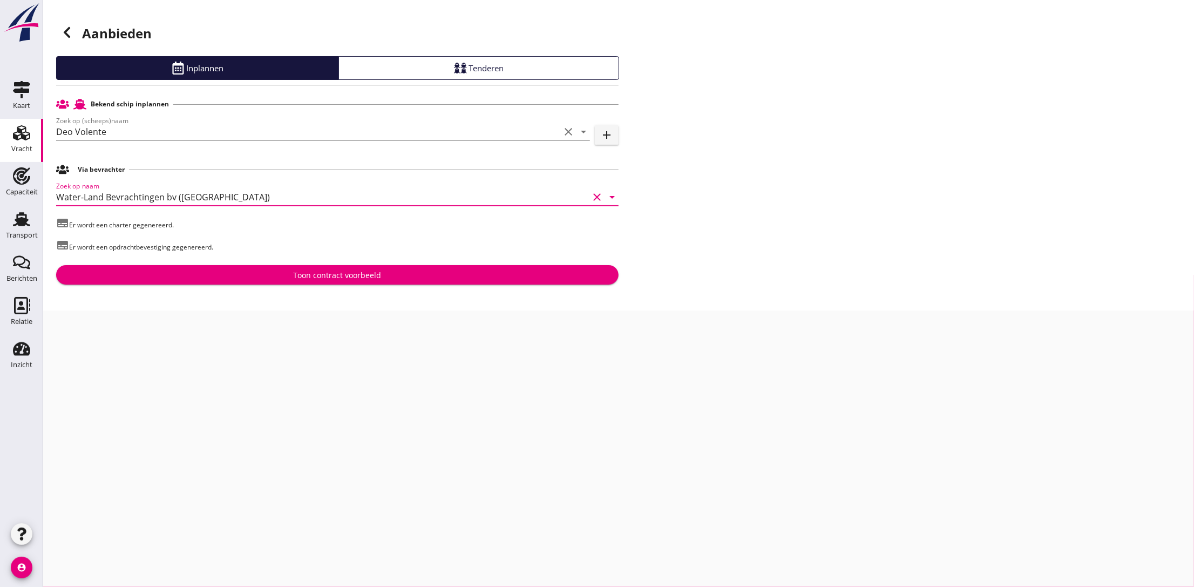
type input "Water-Land Bevrachtingen bv (Franeker)"
click at [274, 276] on div "Toon contract voorbeeld" at bounding box center [337, 274] width 545 height 11
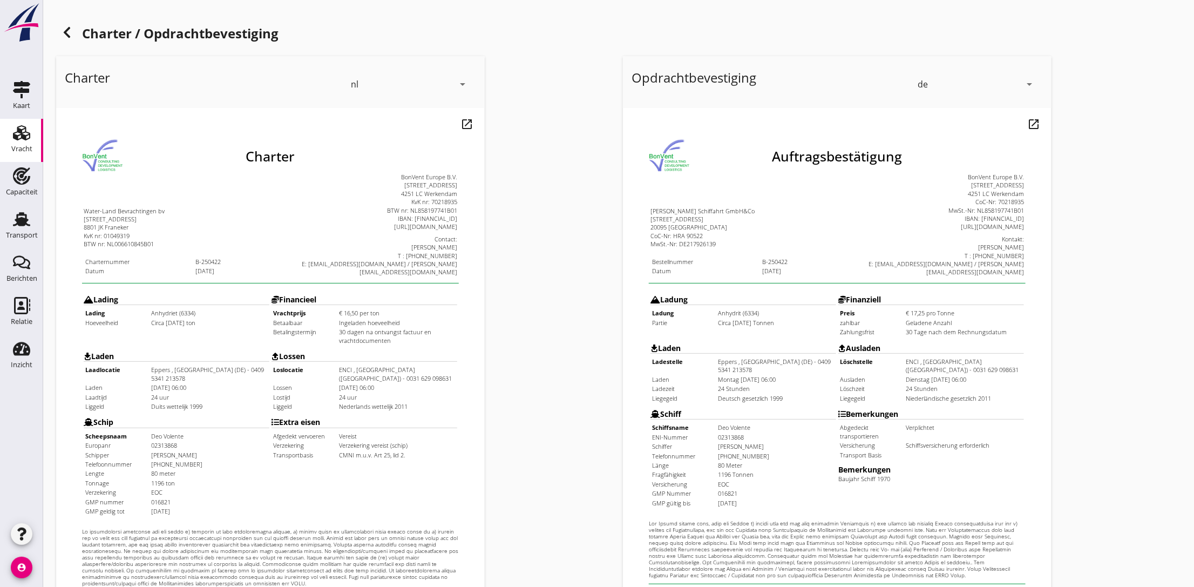
scroll to position [212, 0]
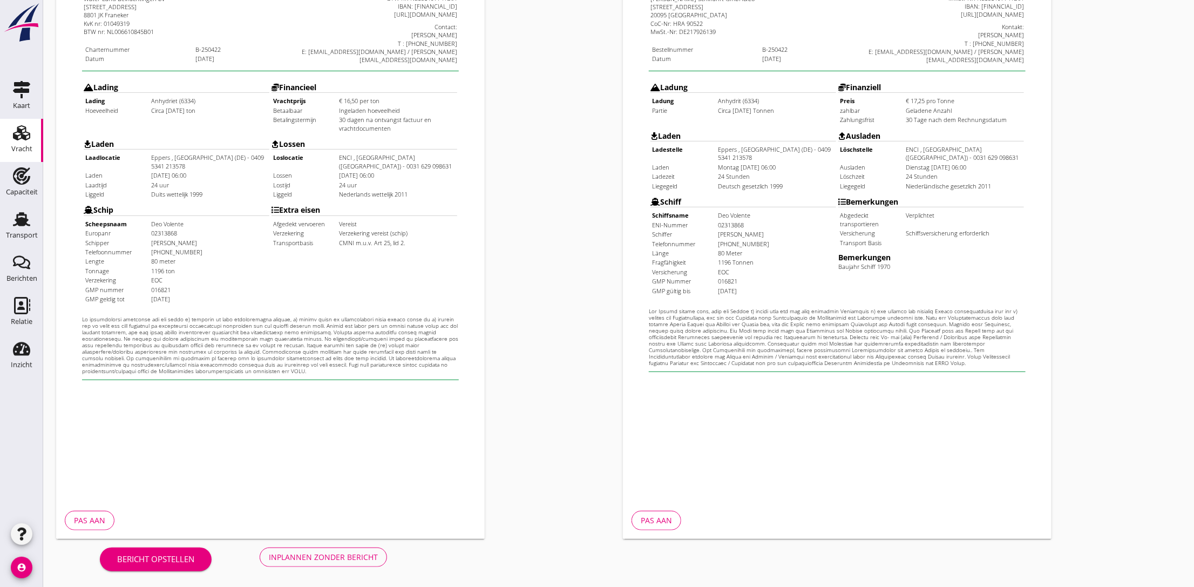
click at [325, 557] on div "Inplannen zonder bericht" at bounding box center [323, 556] width 109 height 11
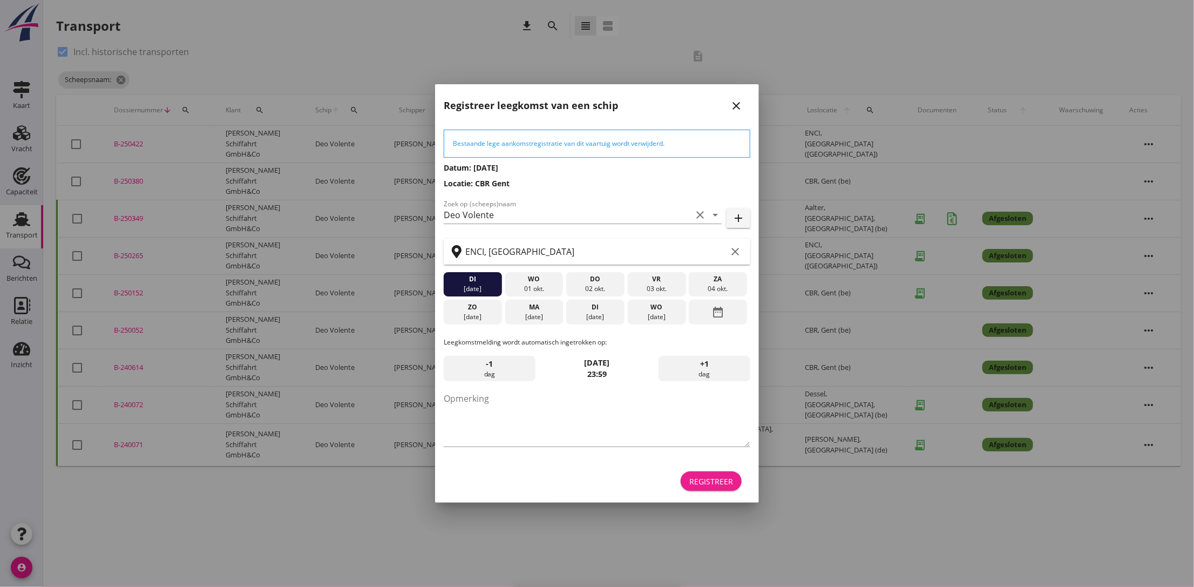
click at [696, 473] on button "Registreer" at bounding box center [710, 480] width 61 height 19
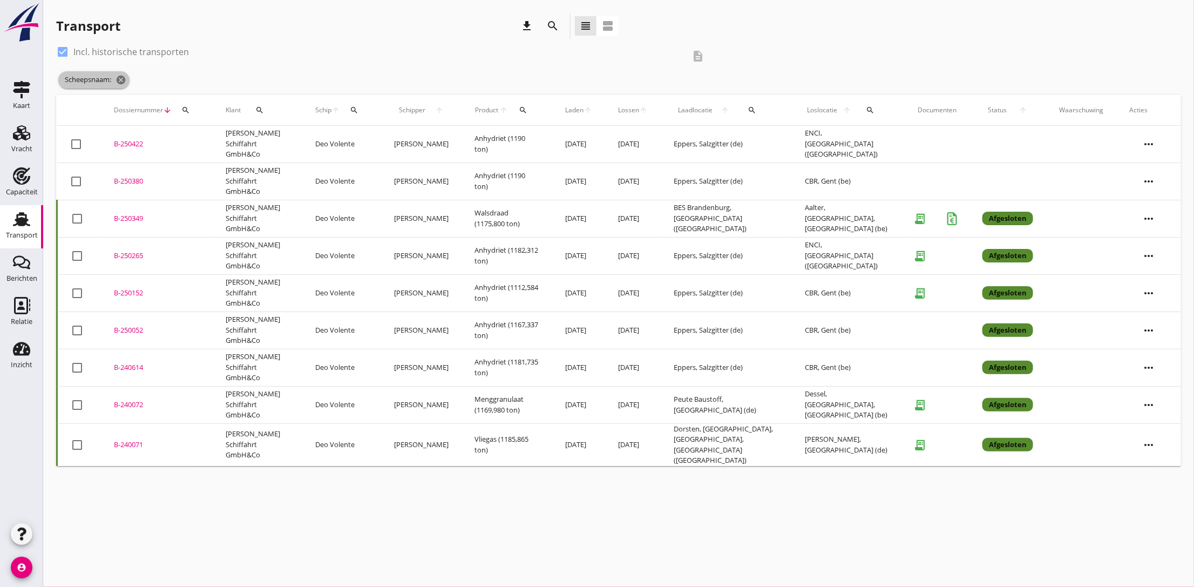
click at [122, 79] on icon "cancel" at bounding box center [120, 79] width 11 height 11
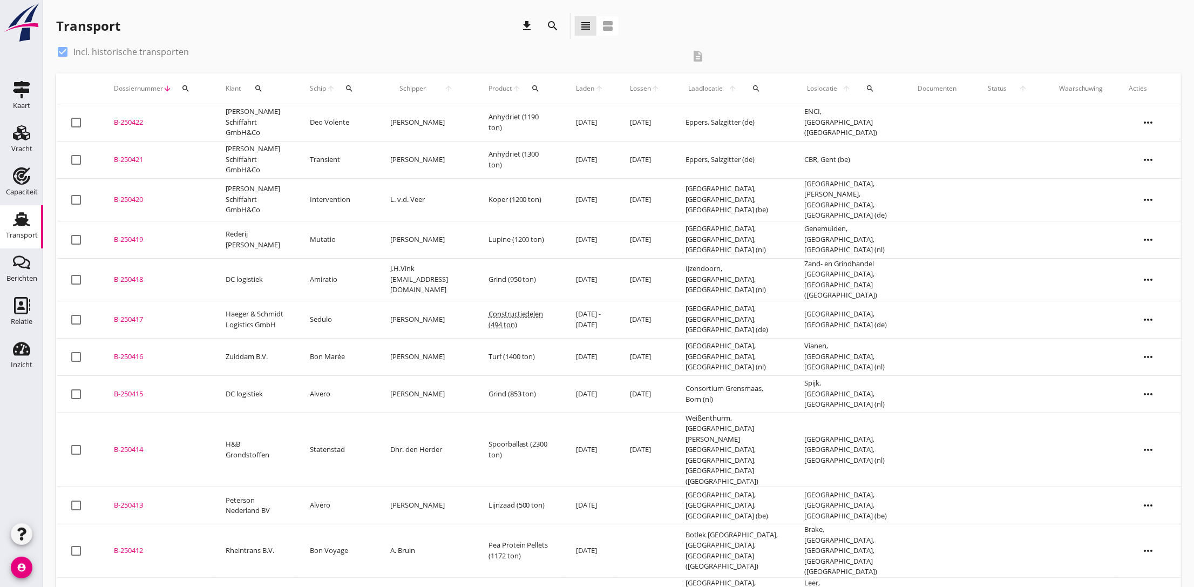
click at [138, 121] on div "B-250422" at bounding box center [157, 122] width 86 height 11
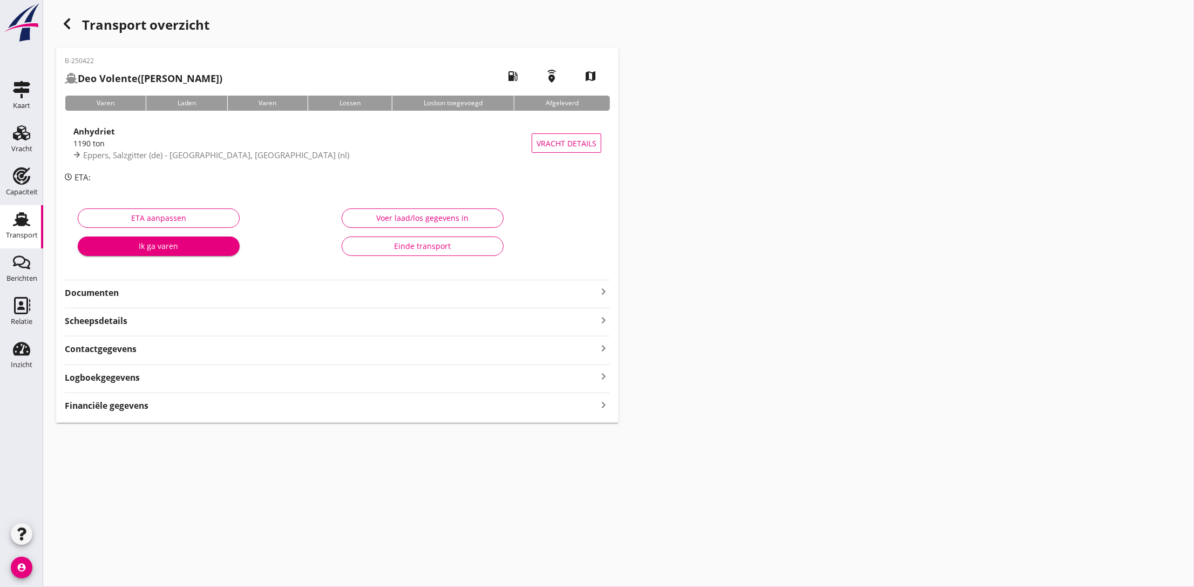
click at [240, 296] on strong "Documenten" at bounding box center [331, 293] width 532 height 12
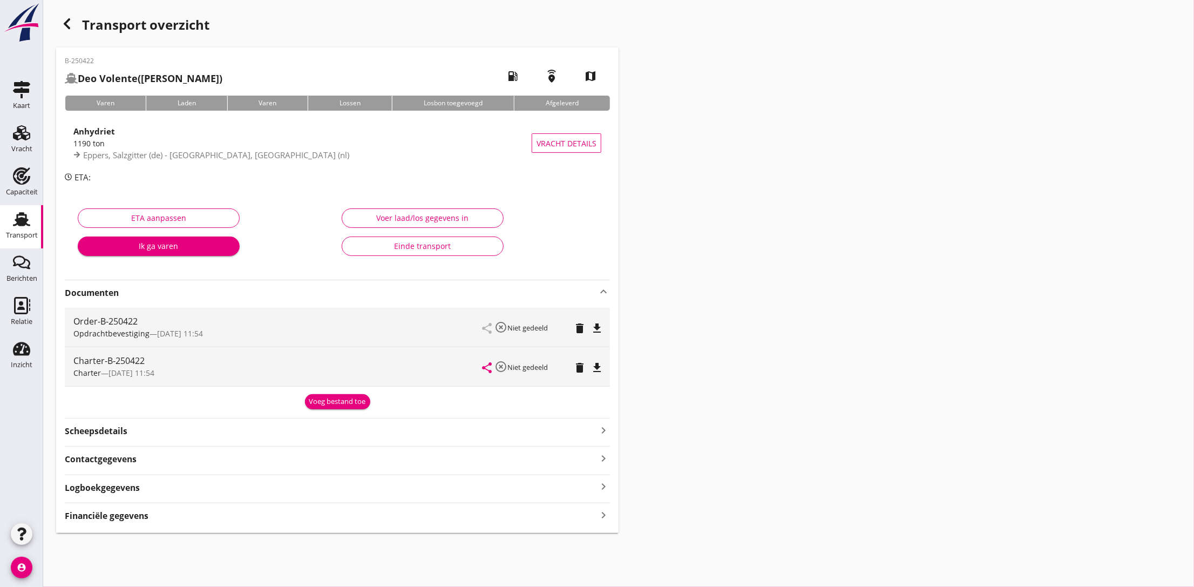
click at [599, 325] on icon "file_download" at bounding box center [596, 328] width 13 height 13
click at [599, 373] on icon "file_download" at bounding box center [596, 367] width 13 height 13
click at [913, 54] on div "Transport overzicht B-250422 Deo Volente (Dhr. J. Bosch) local_gas_station emer…" at bounding box center [618, 273] width 1150 height 546
click at [686, 271] on div "Transport overzicht B-250422 Deo Volente (Dhr. J. Bosch) local_gas_station emer…" at bounding box center [618, 273] width 1150 height 546
